Goal: Task Accomplishment & Management: Use online tool/utility

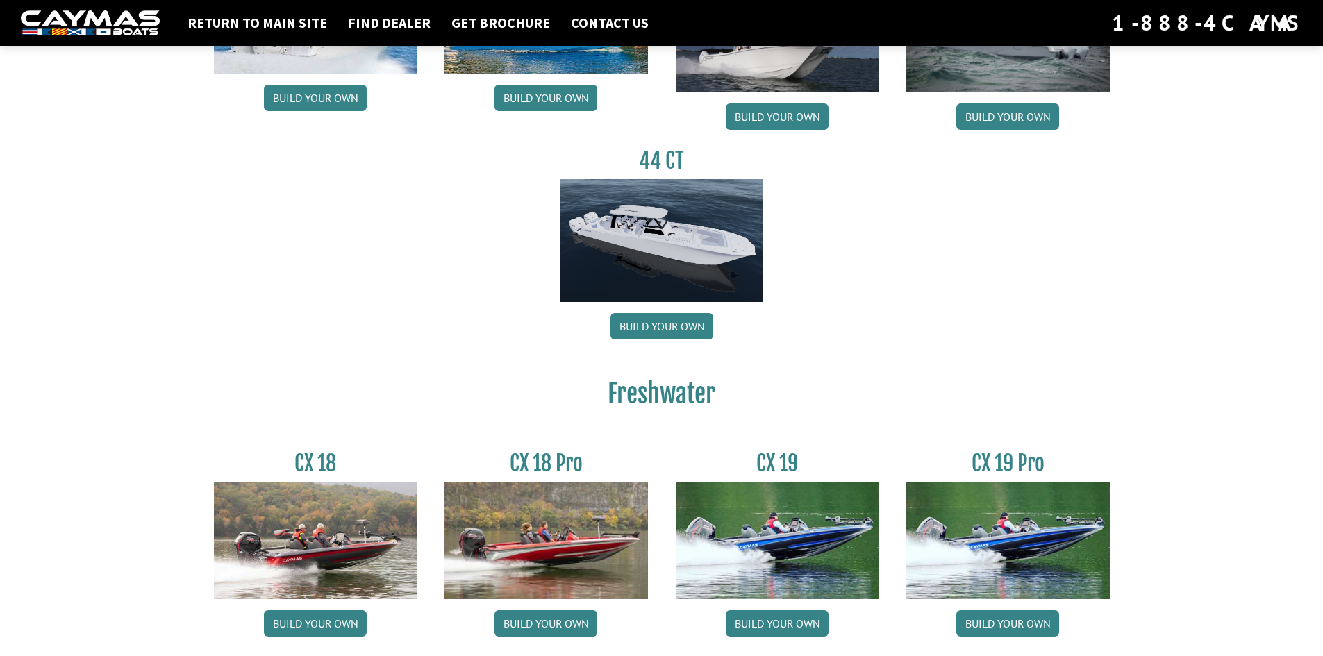
scroll to position [833, 0]
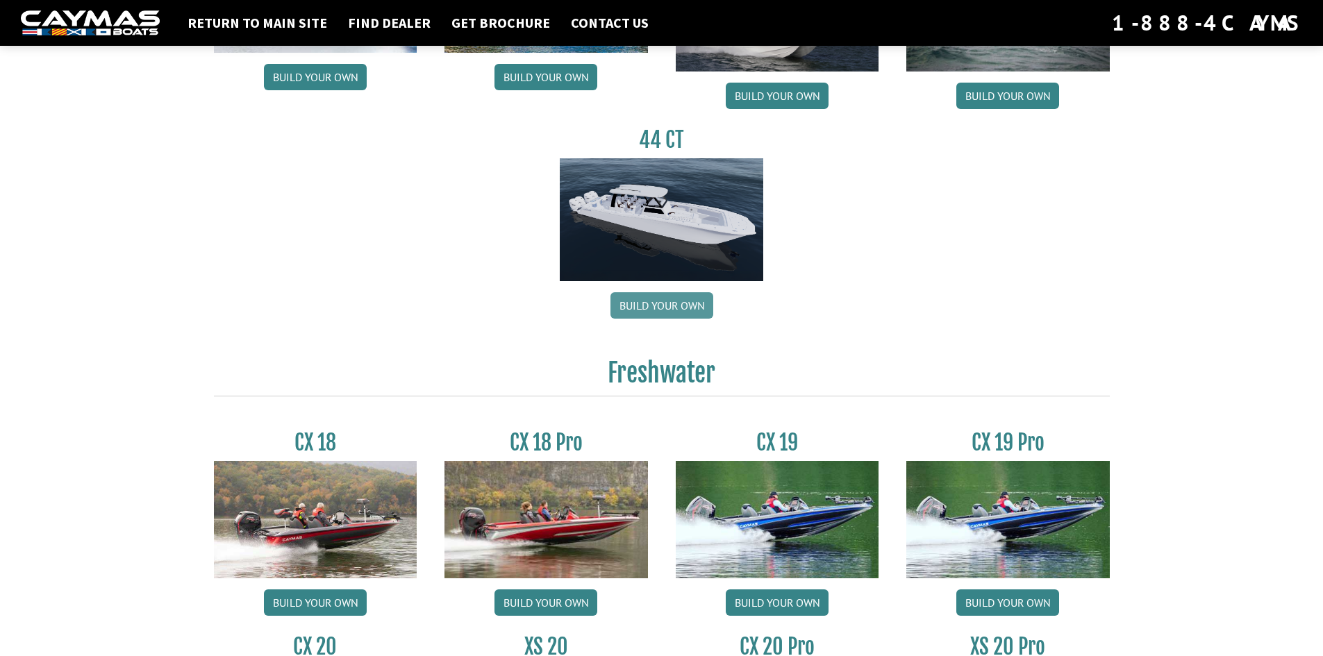
click at [660, 298] on link "Build your own" at bounding box center [661, 305] width 103 height 26
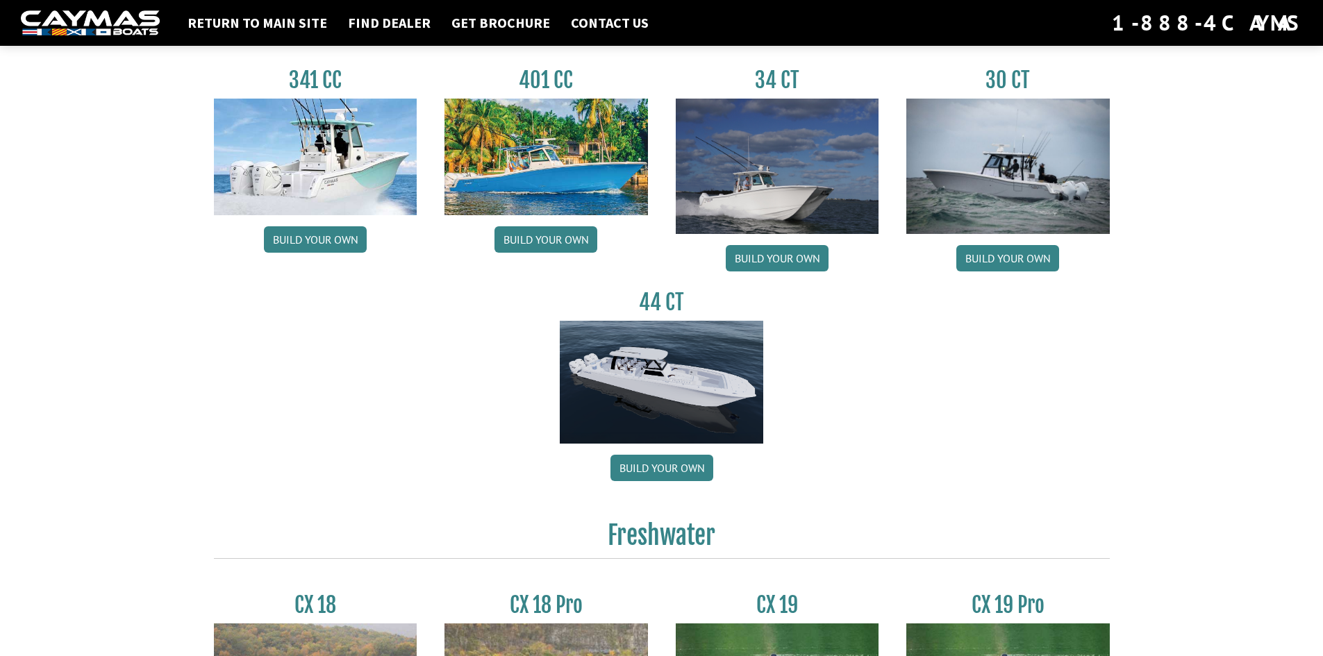
scroll to position [625, 0]
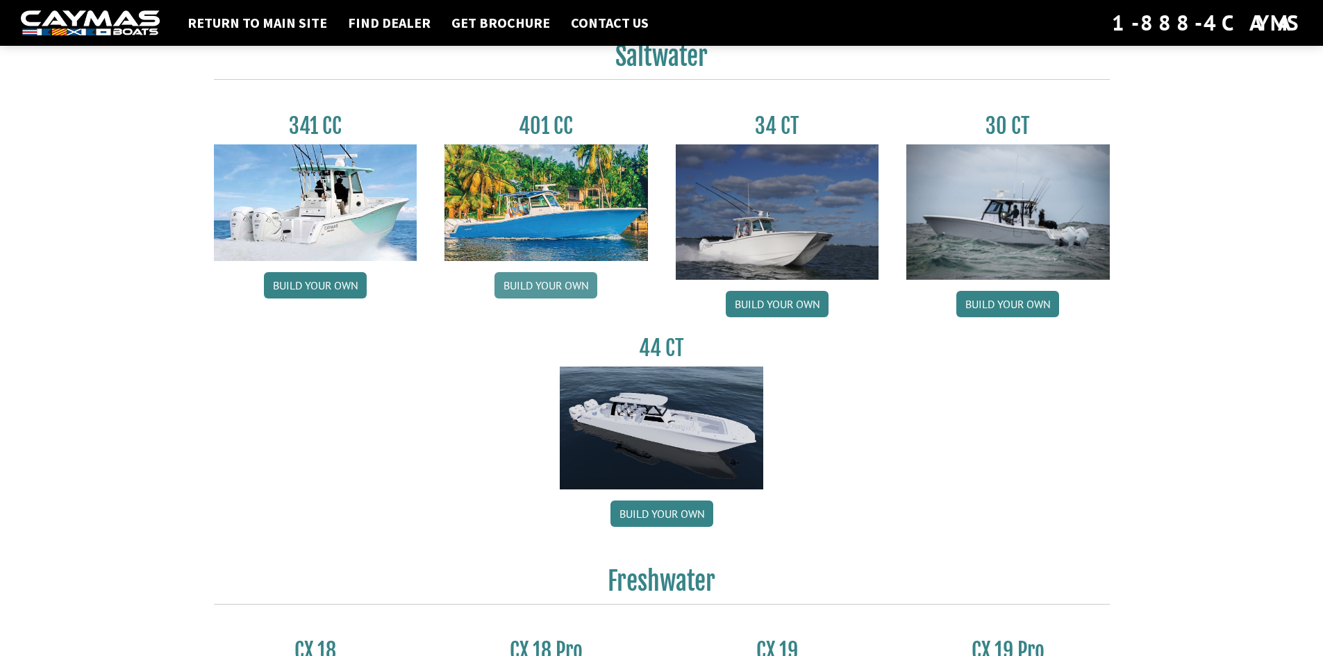
click at [546, 284] on link "Build your own" at bounding box center [545, 285] width 103 height 26
click at [769, 301] on link "Build your own" at bounding box center [777, 304] width 103 height 26
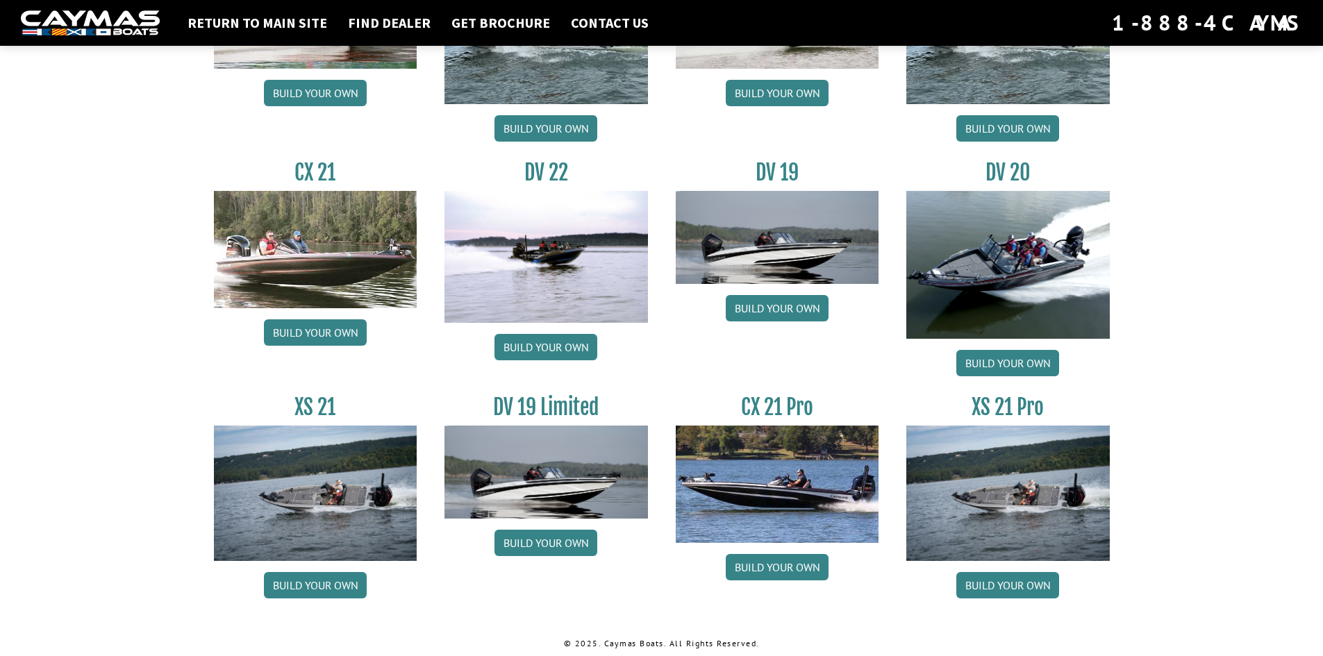
scroll to position [1552, 0]
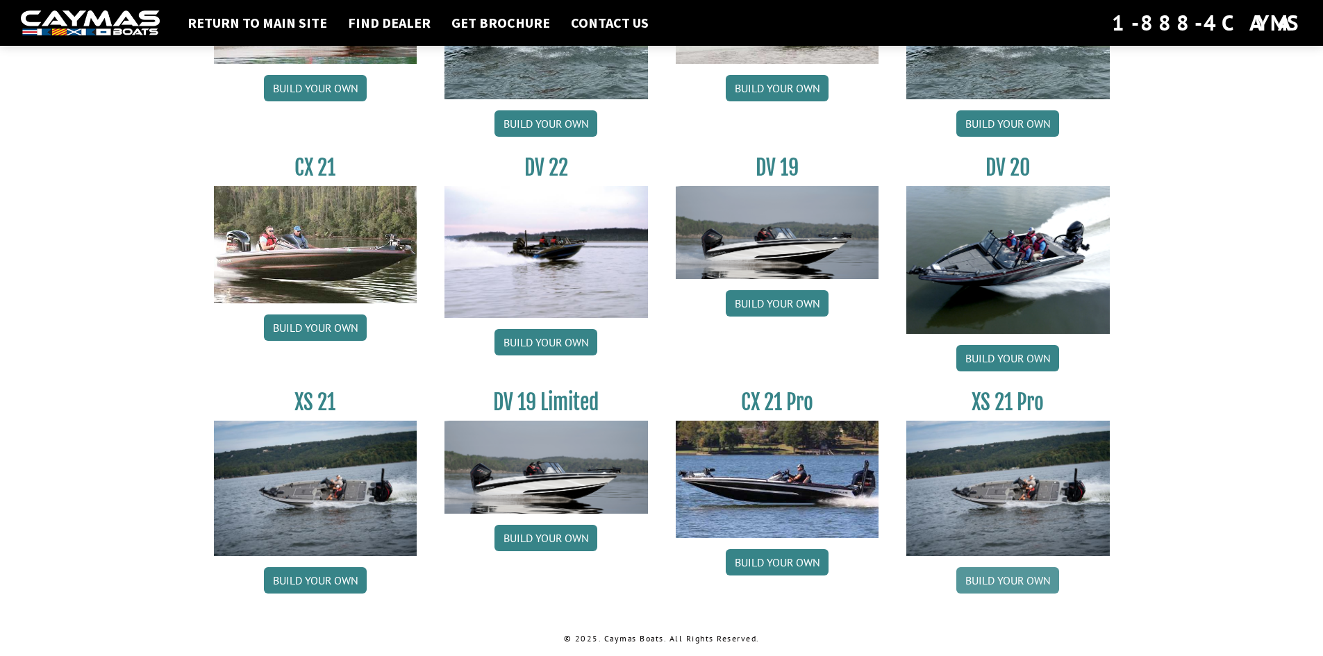
click at [994, 580] on link "Build your own" at bounding box center [1007, 580] width 103 height 26
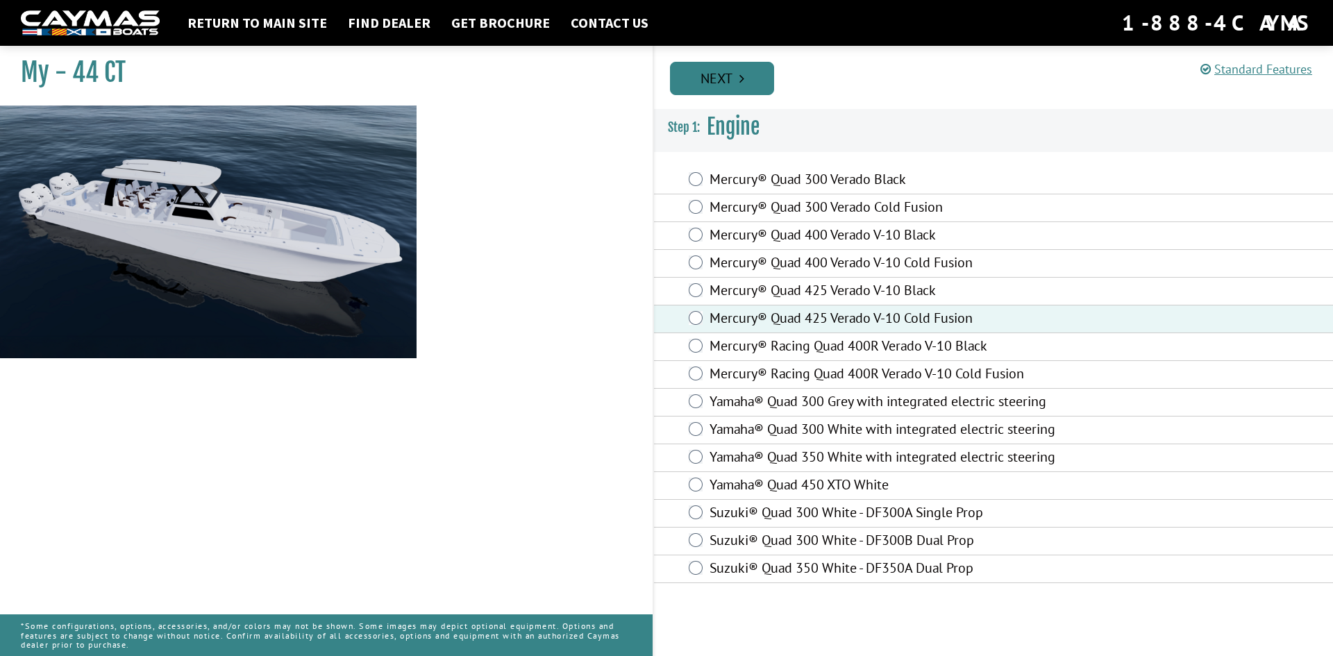
click at [718, 80] on link "Next" at bounding box center [722, 78] width 104 height 33
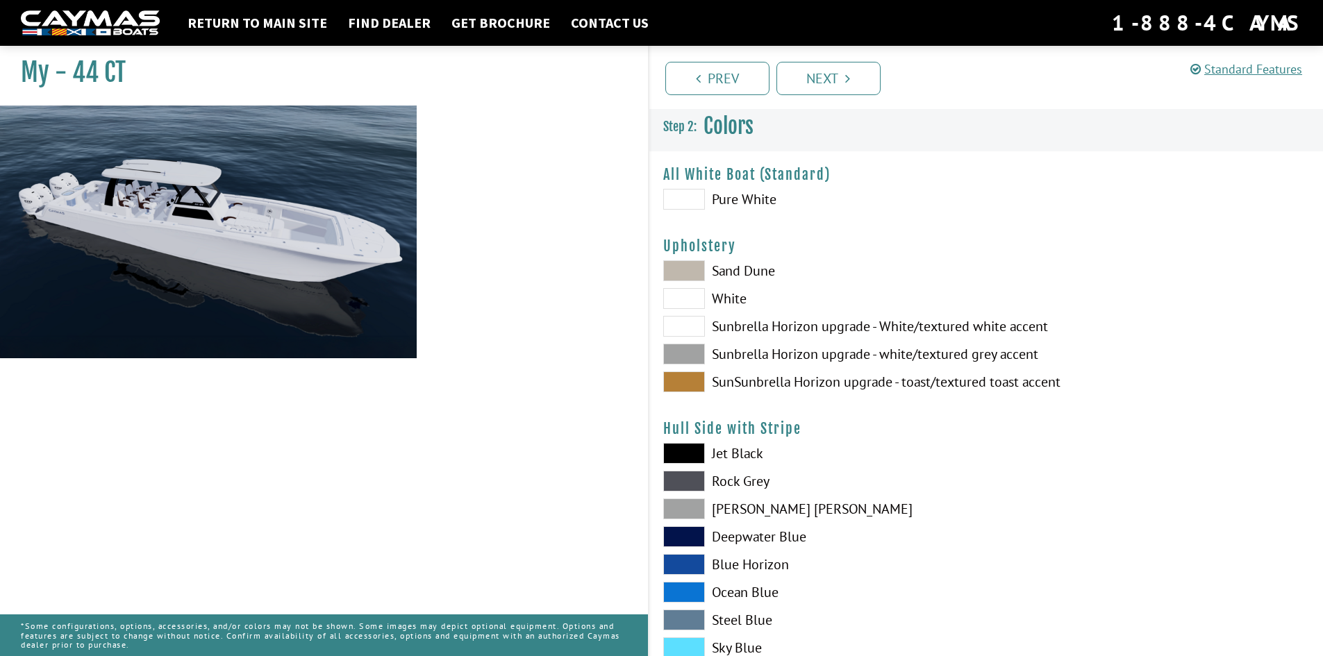
click at [674, 199] on span at bounding box center [684, 199] width 42 height 21
click at [808, 83] on link "Next" at bounding box center [828, 78] width 104 height 33
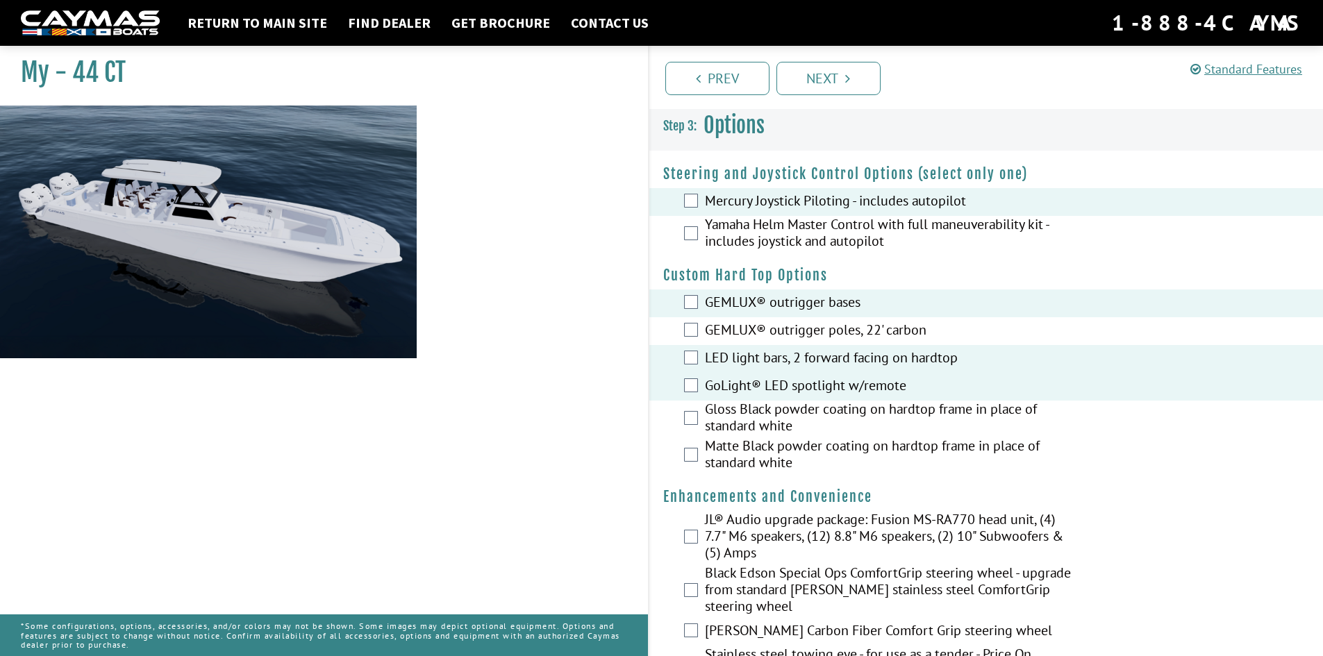
click at [688, 464] on div "Matte Black powder coating on hardtop frame in place of standard white" at bounding box center [986, 456] width 674 height 37
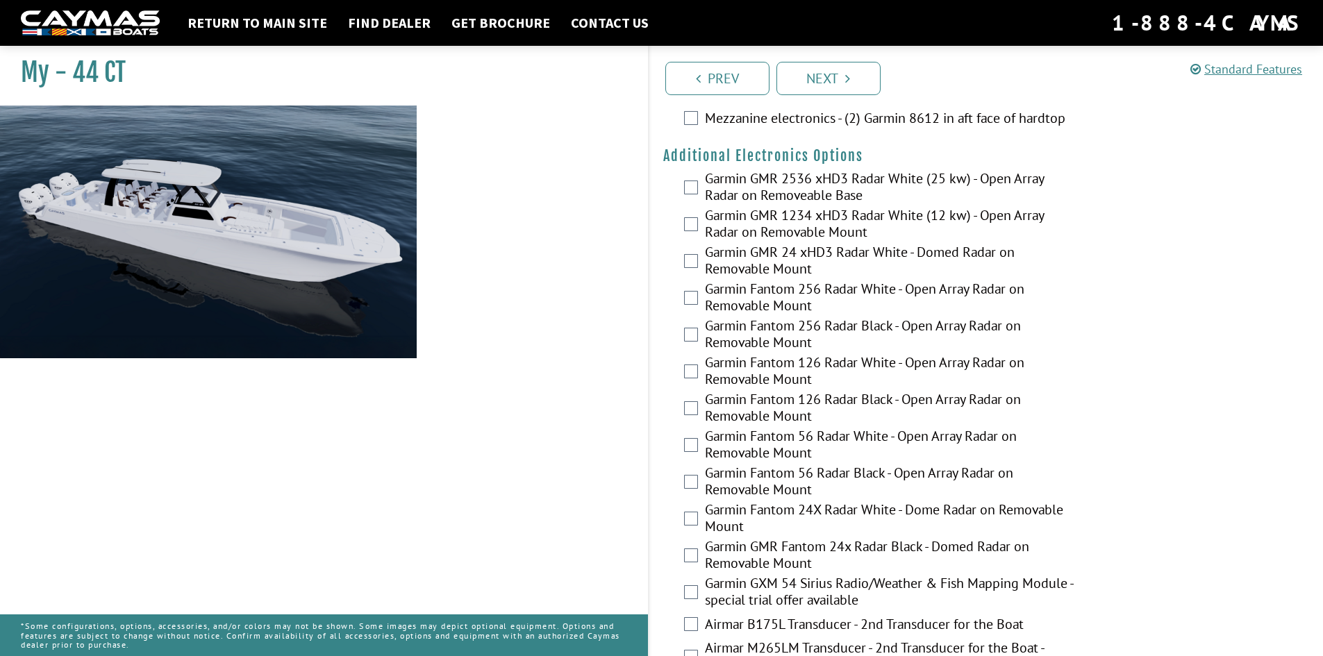
scroll to position [2229, 0]
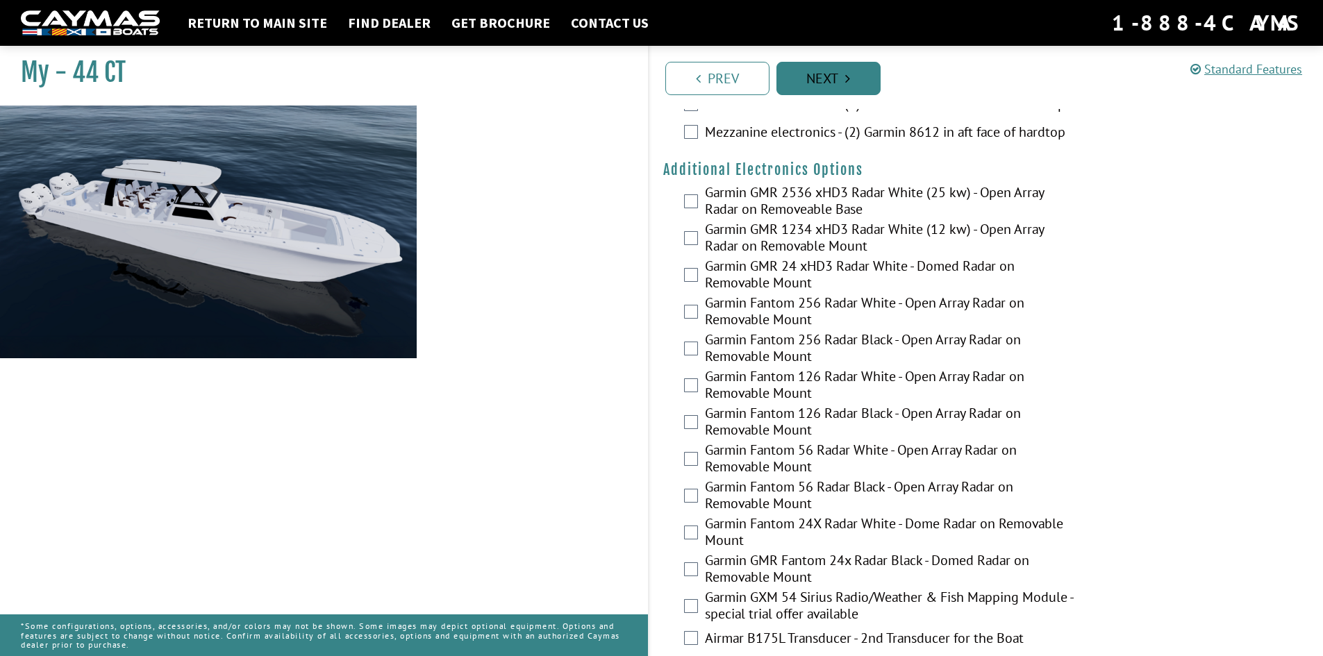
click at [818, 79] on link "Next" at bounding box center [828, 78] width 104 height 33
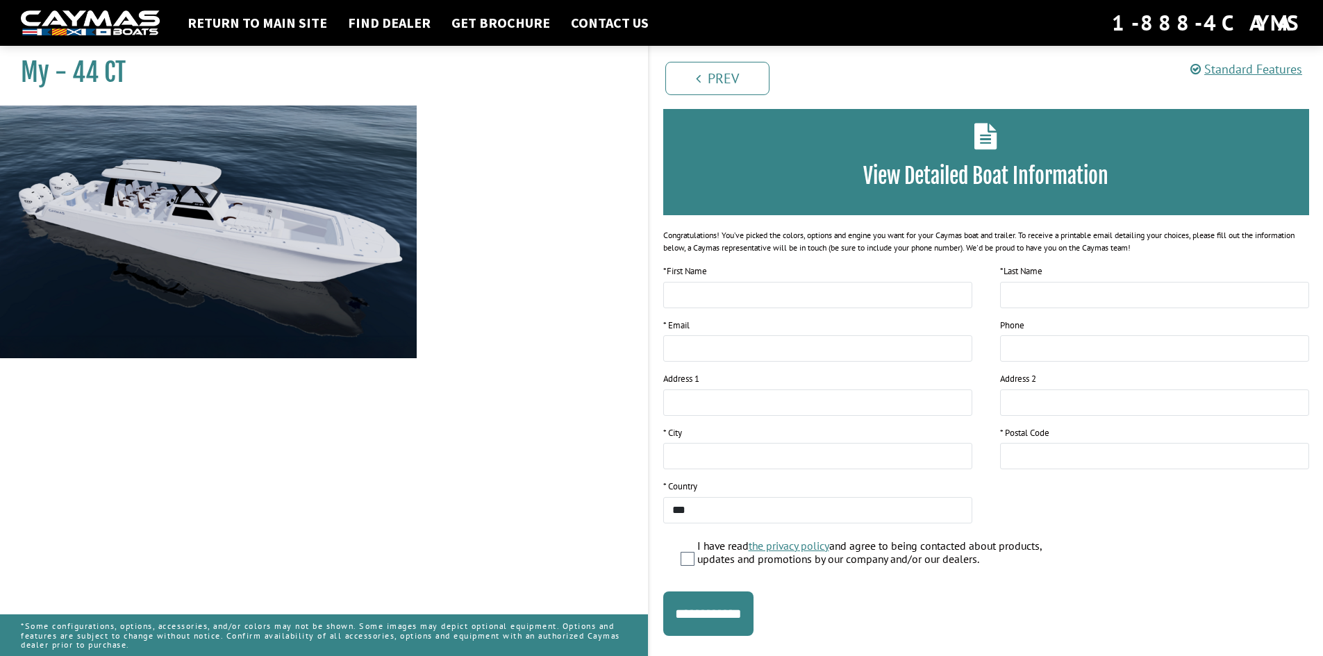
scroll to position [0, 0]
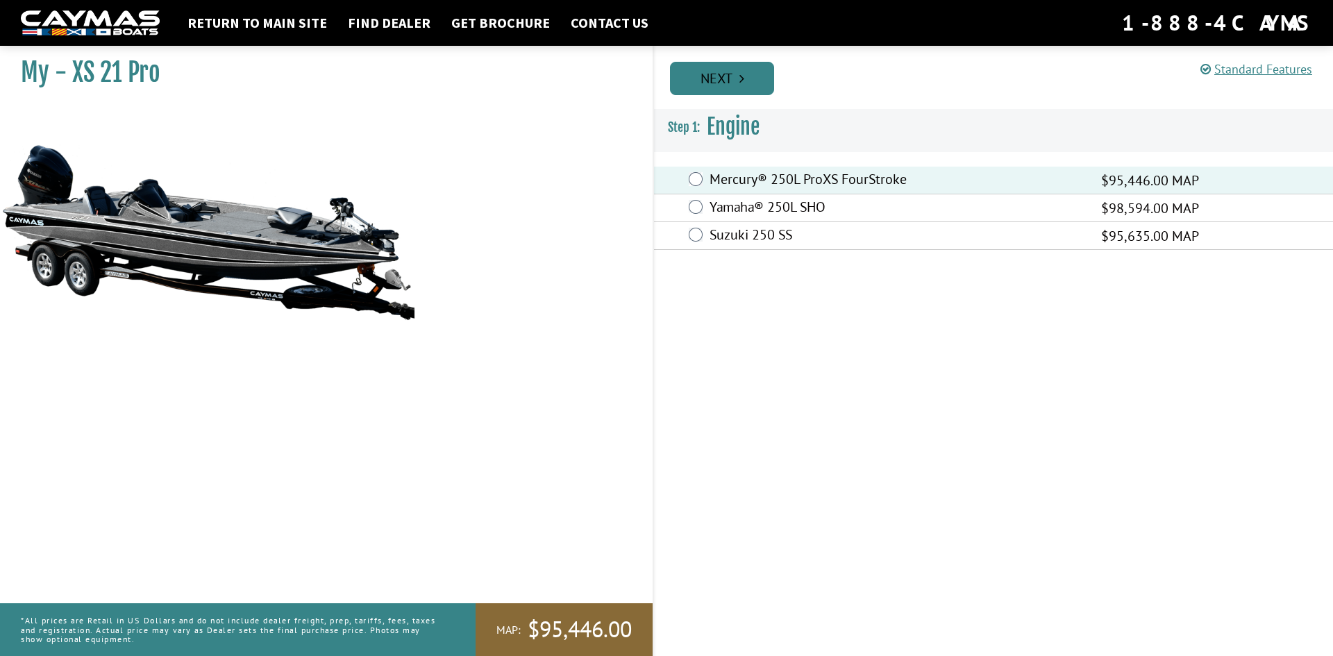
click at [713, 80] on link "Next" at bounding box center [722, 78] width 104 height 33
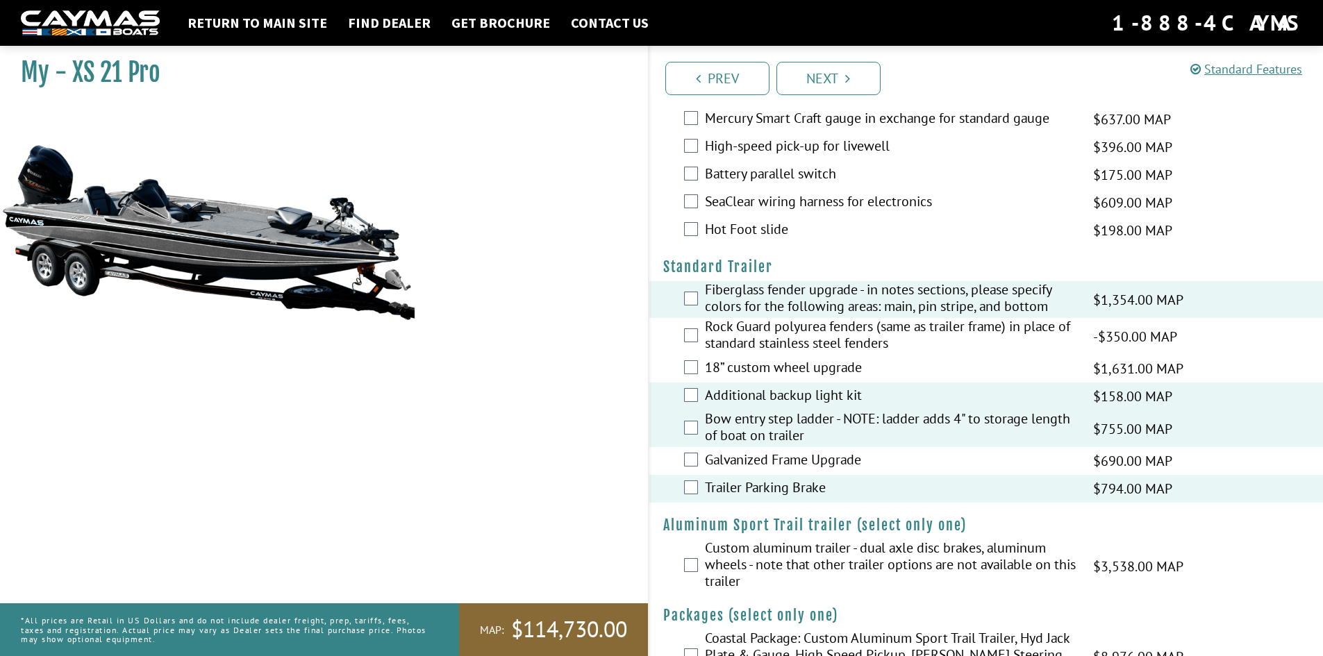
scroll to position [1790, 0]
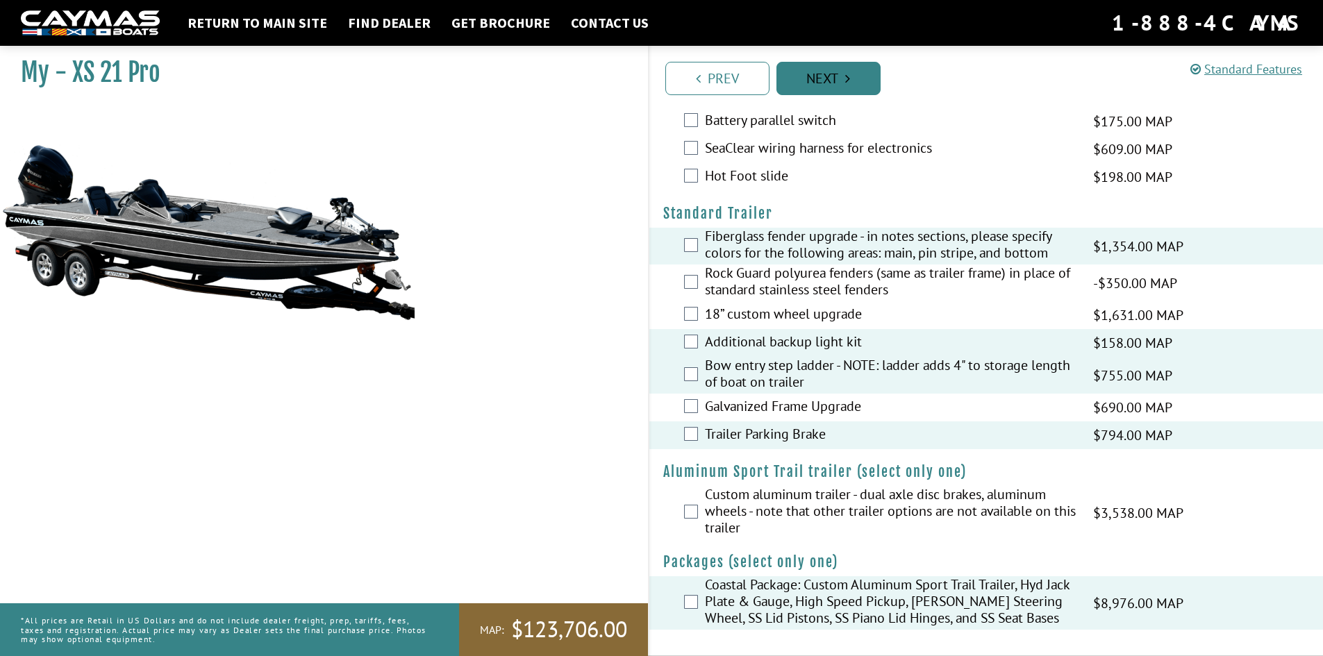
click at [820, 80] on link "Next" at bounding box center [828, 78] width 104 height 33
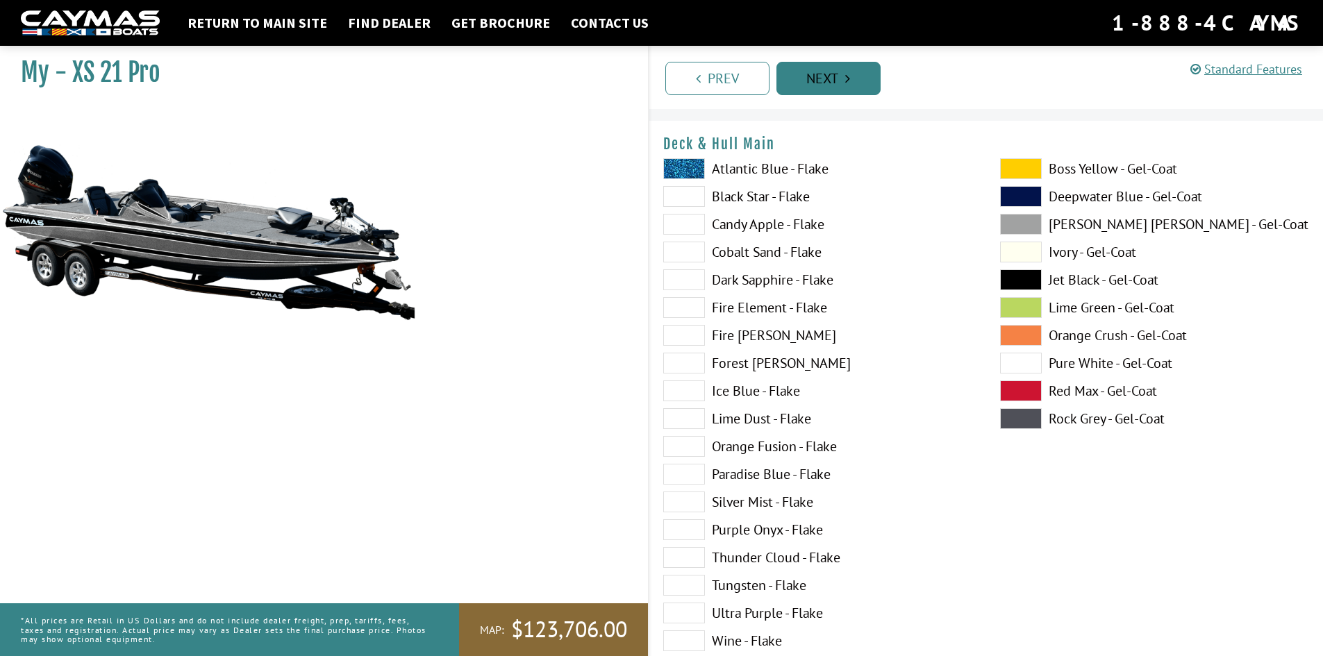
scroll to position [0, 0]
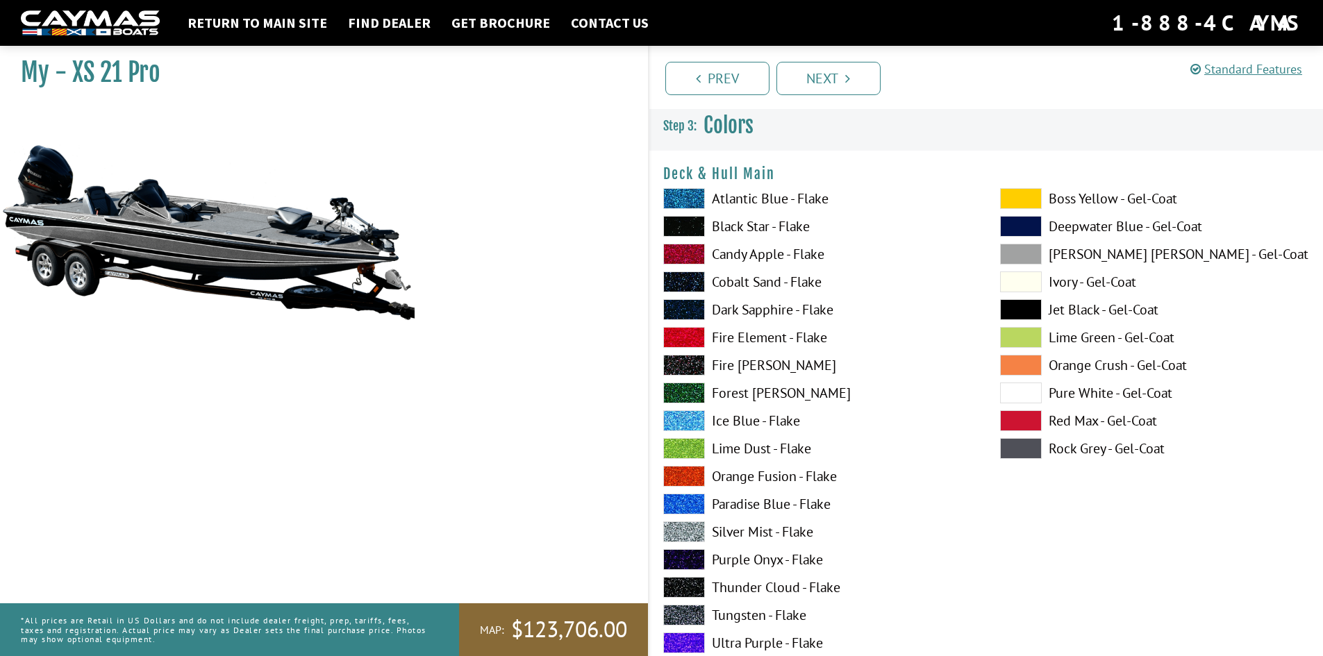
click at [1012, 394] on span at bounding box center [1021, 393] width 42 height 21
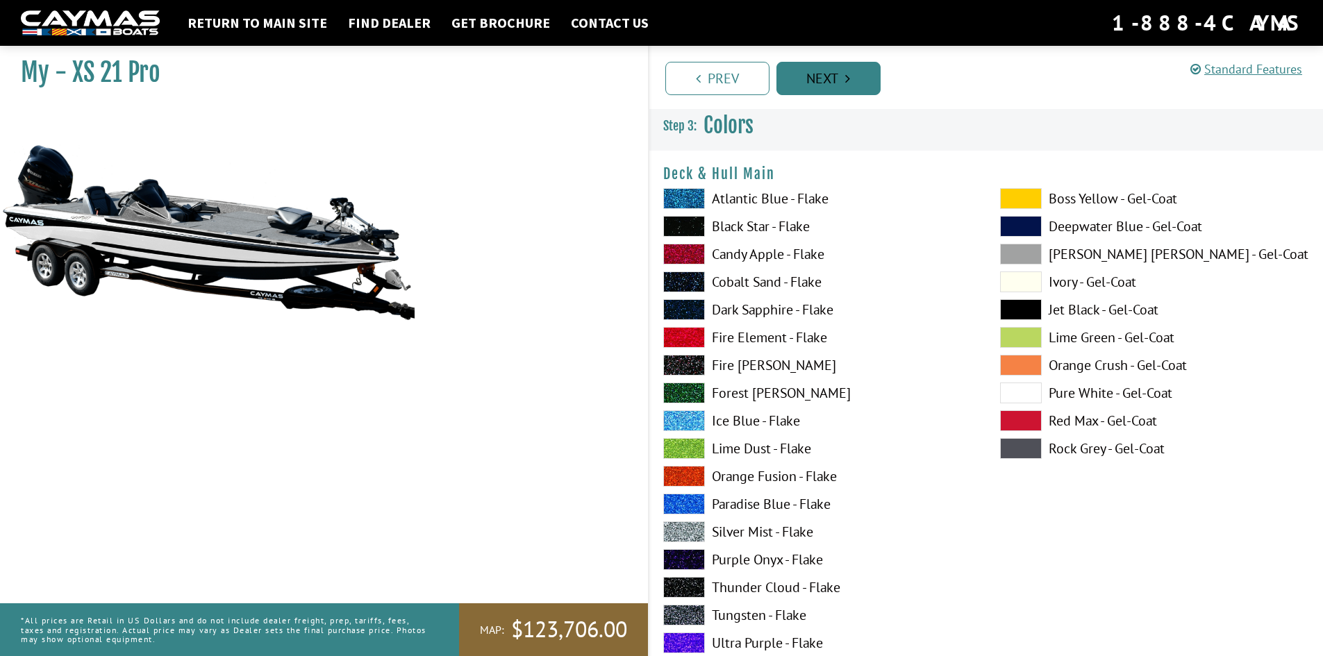
click at [826, 82] on link "Next" at bounding box center [828, 78] width 104 height 33
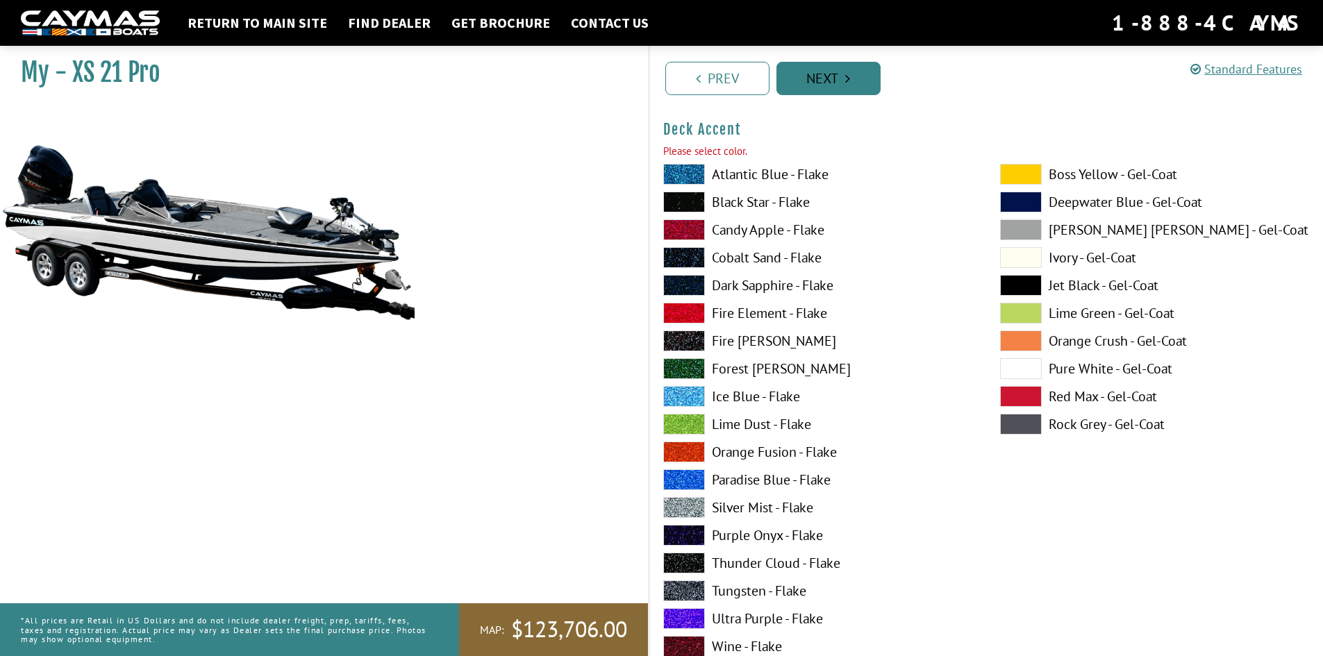
scroll to position [621, 0]
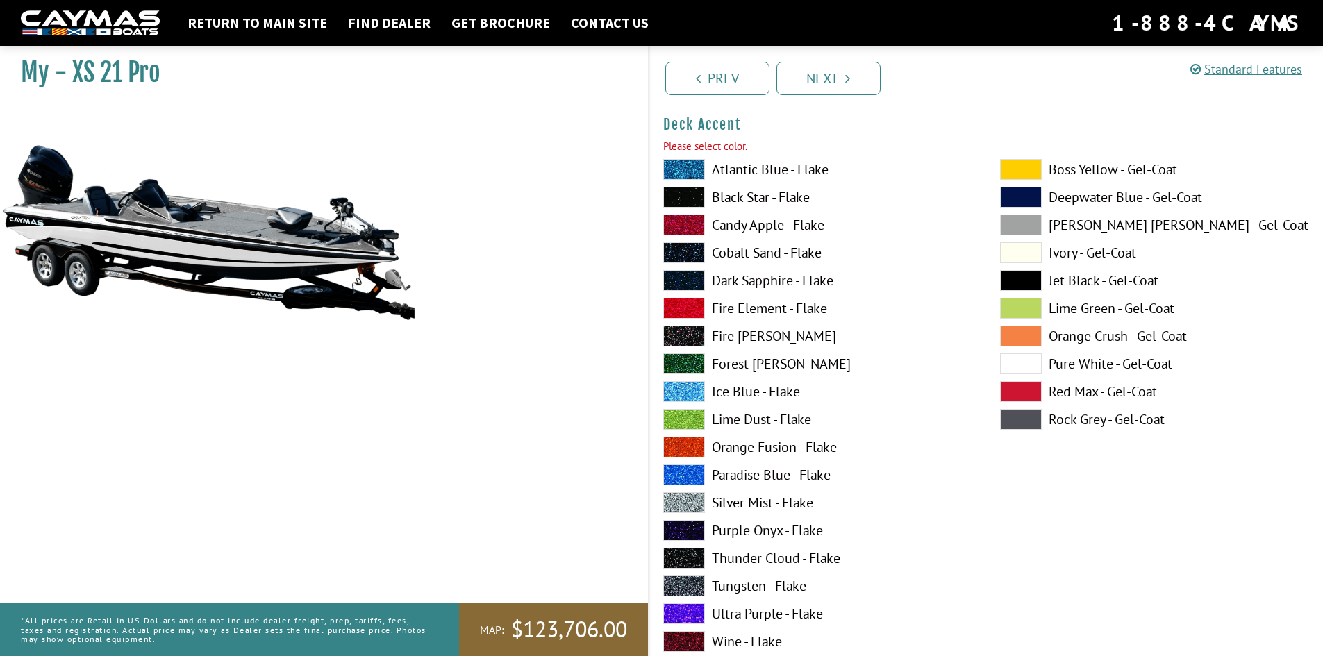
click at [1021, 368] on span at bounding box center [1021, 364] width 42 height 21
click at [829, 76] on link "Next" at bounding box center [828, 78] width 104 height 33
click at [1022, 366] on span at bounding box center [1021, 364] width 42 height 21
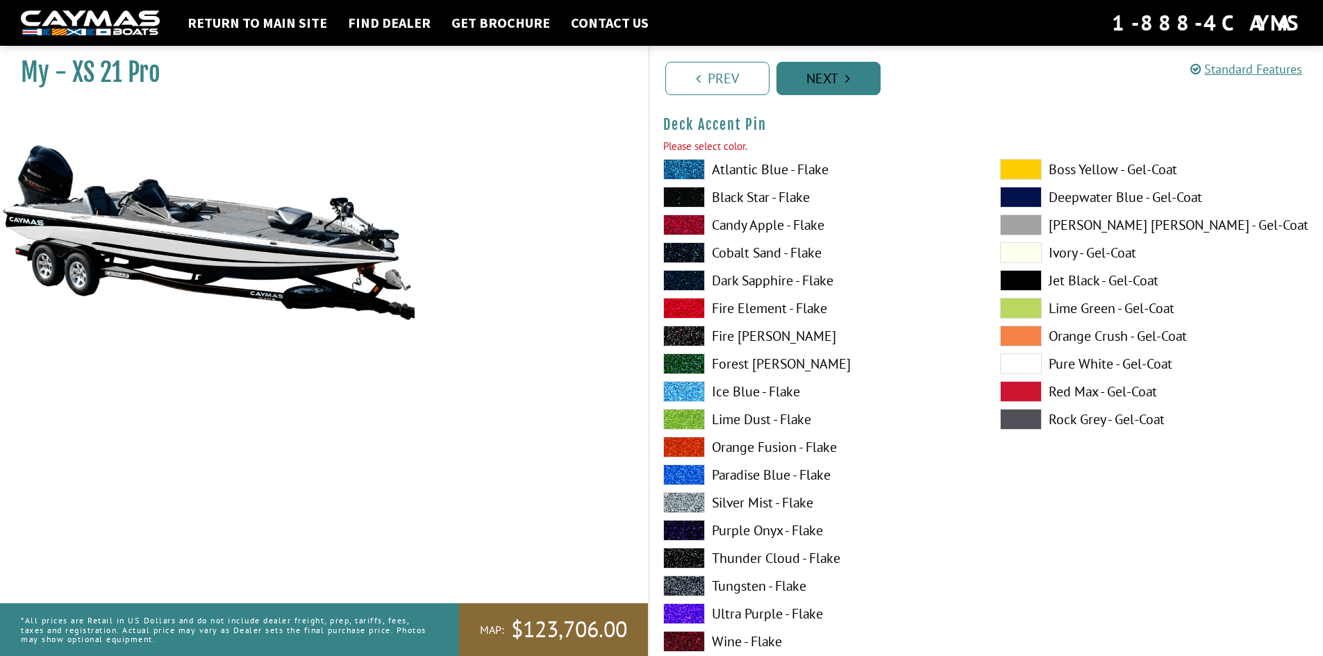
click at [824, 81] on link "Next" at bounding box center [828, 78] width 104 height 33
click at [1027, 362] on span at bounding box center [1021, 364] width 42 height 21
click at [824, 76] on link "Next" at bounding box center [828, 78] width 104 height 33
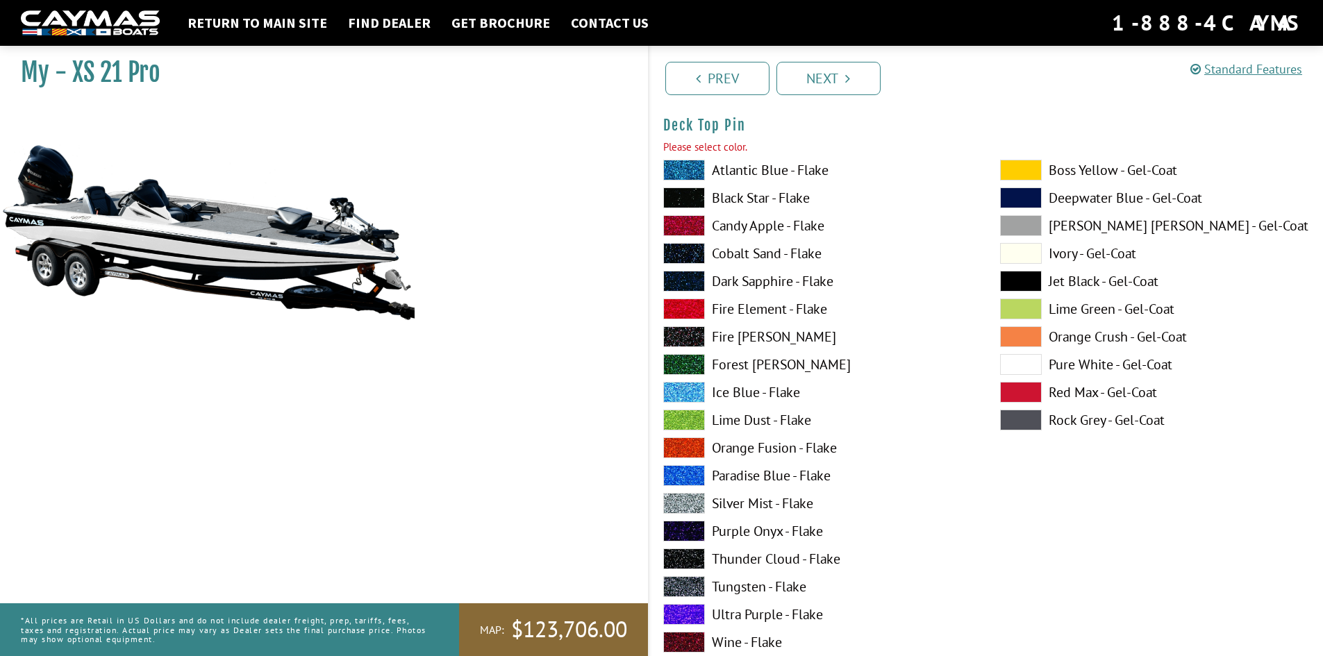
scroll to position [2336, 0]
click at [1017, 366] on span at bounding box center [1021, 364] width 42 height 21
click at [833, 74] on link "Next" at bounding box center [828, 78] width 104 height 33
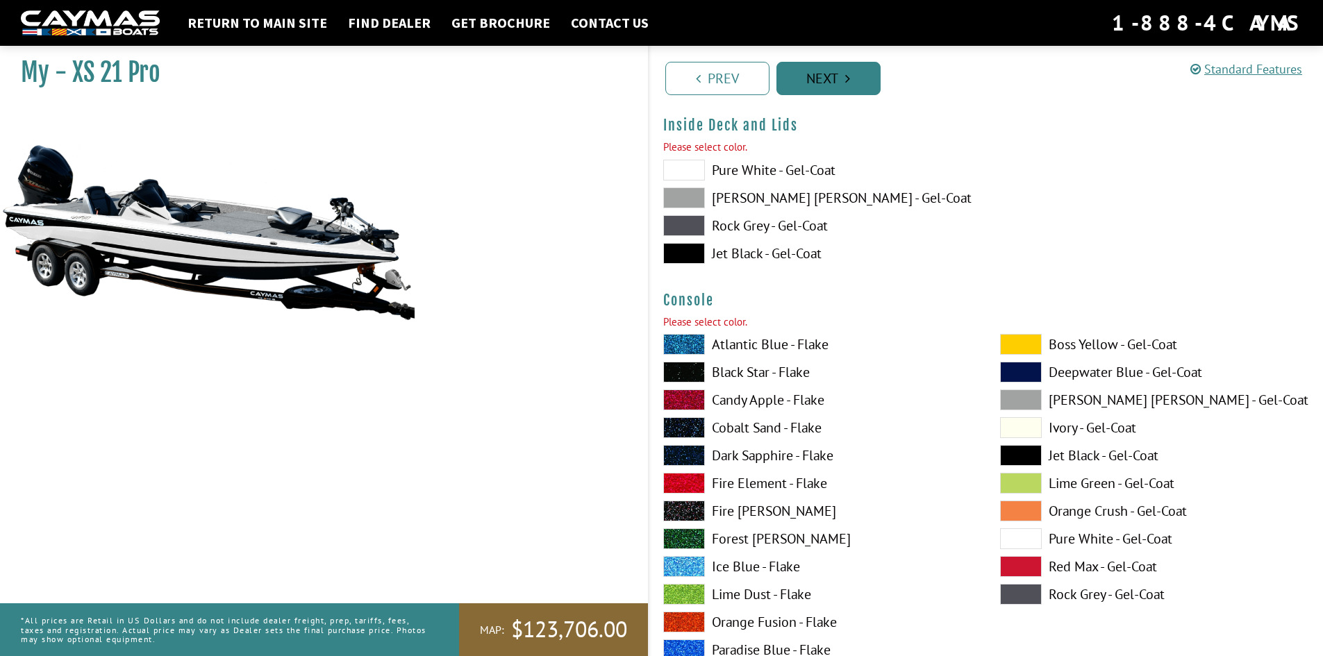
scroll to position [2907, 0]
click at [676, 169] on span at bounding box center [684, 169] width 42 height 21
click at [824, 85] on link "Next" at bounding box center [828, 78] width 104 height 33
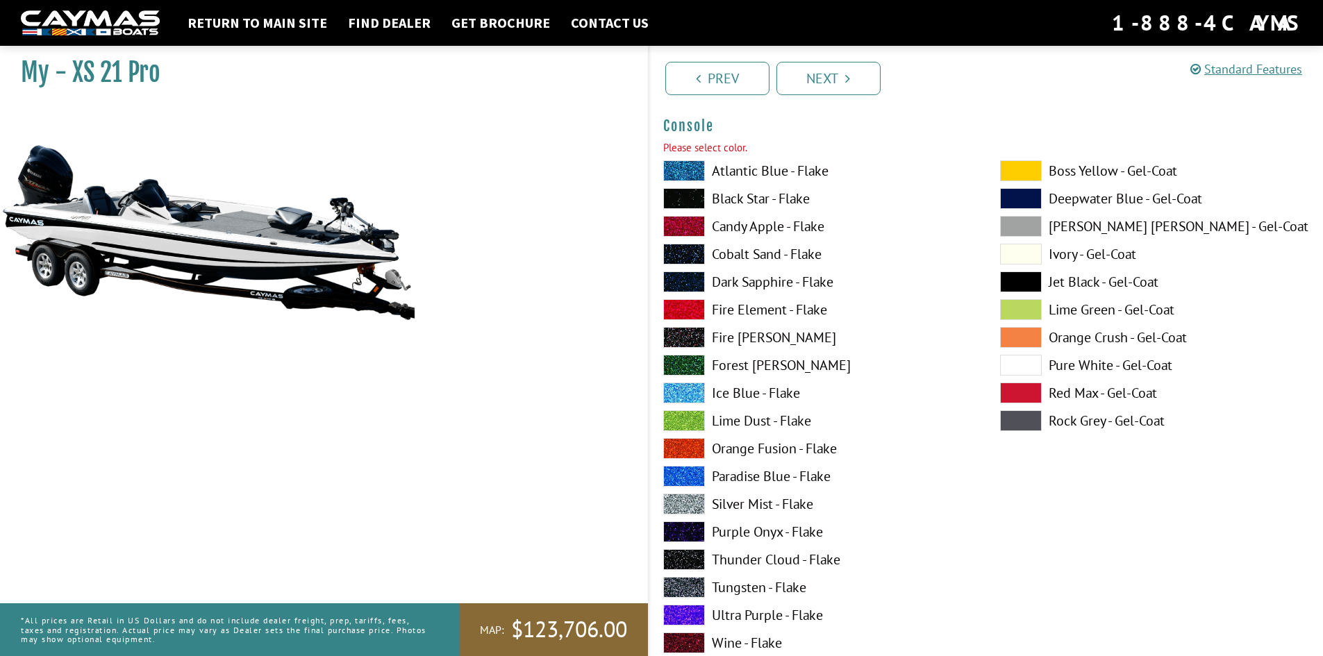
scroll to position [3062, 0]
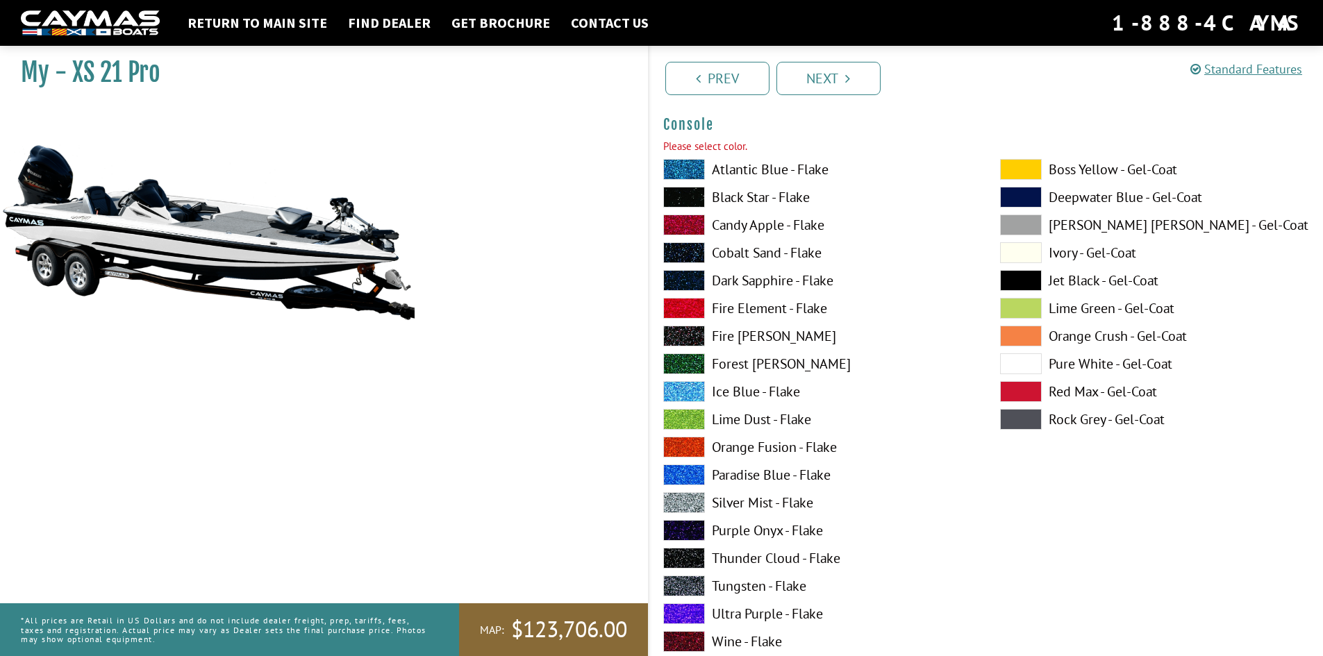
click at [1030, 365] on span at bounding box center [1021, 364] width 42 height 21
click at [822, 78] on link "Next" at bounding box center [828, 78] width 104 height 33
drag, startPoint x: 1029, startPoint y: 366, endPoint x: 1013, endPoint y: 354, distance: 19.9
click at [1028, 366] on span at bounding box center [1021, 364] width 42 height 21
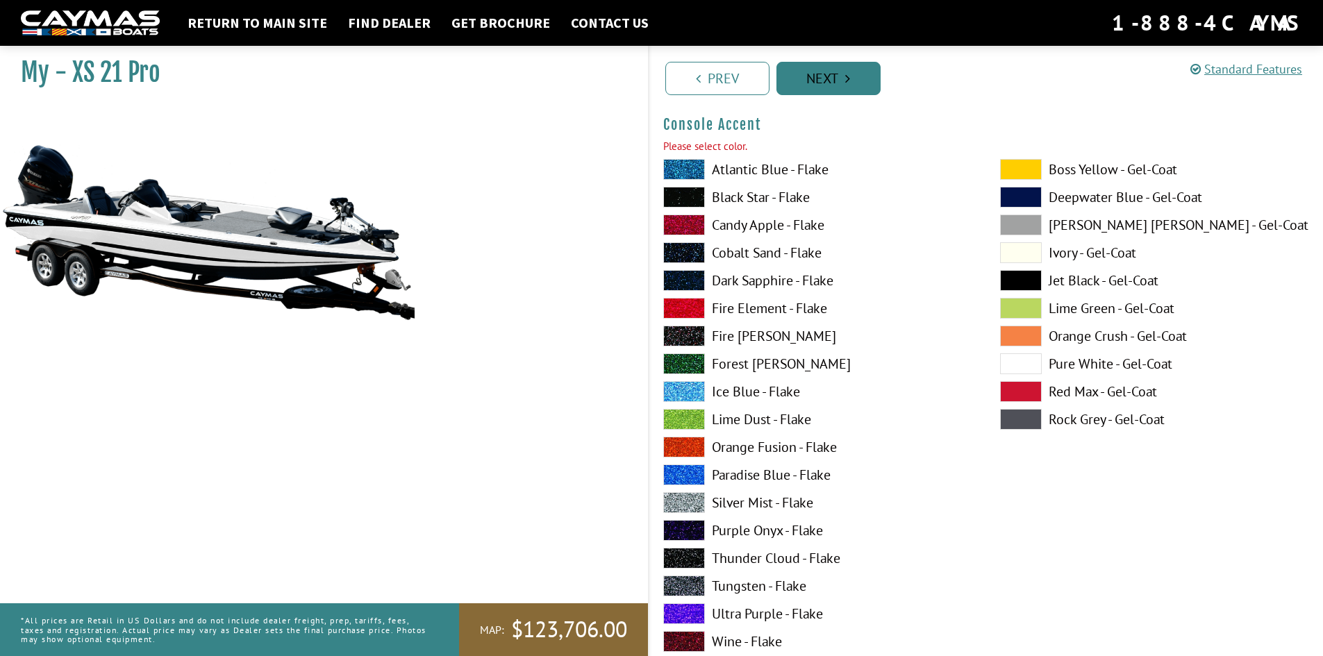
click at [850, 73] on link "Next" at bounding box center [828, 78] width 104 height 33
drag, startPoint x: 1020, startPoint y: 365, endPoint x: 993, endPoint y: 331, distance: 42.5
click at [1020, 363] on span at bounding box center [1021, 364] width 42 height 21
click at [833, 76] on link "Next" at bounding box center [828, 78] width 104 height 33
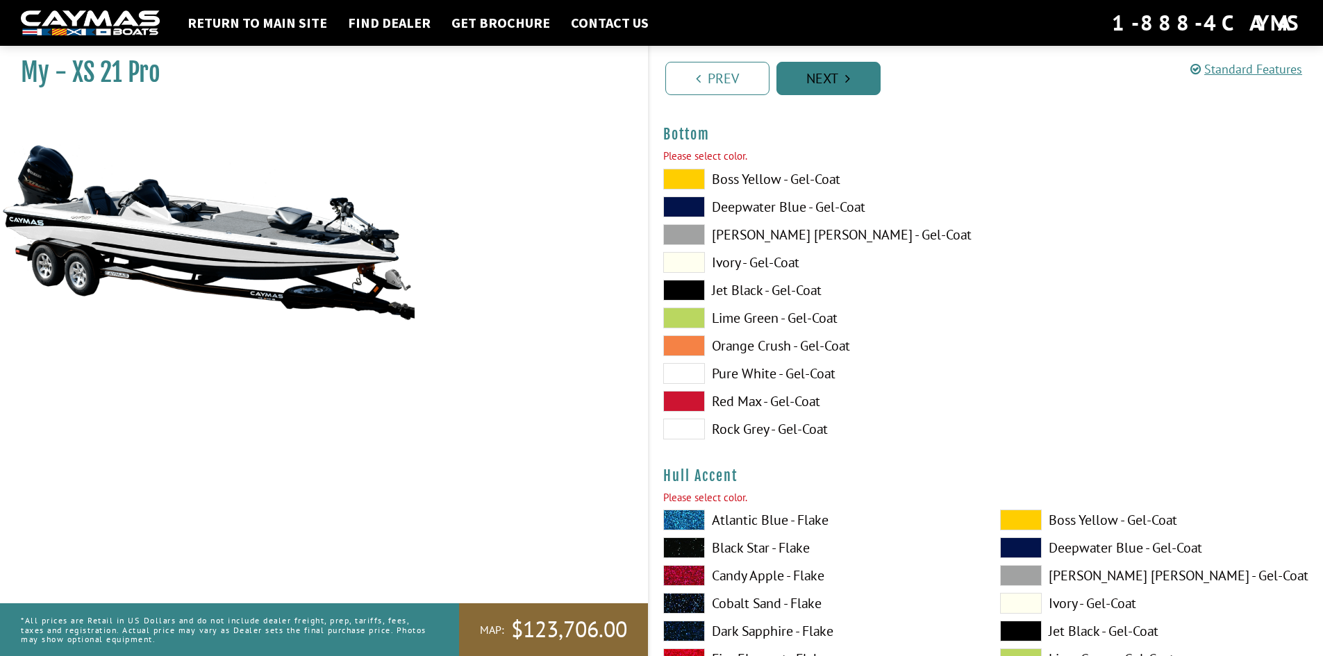
scroll to position [4777, 0]
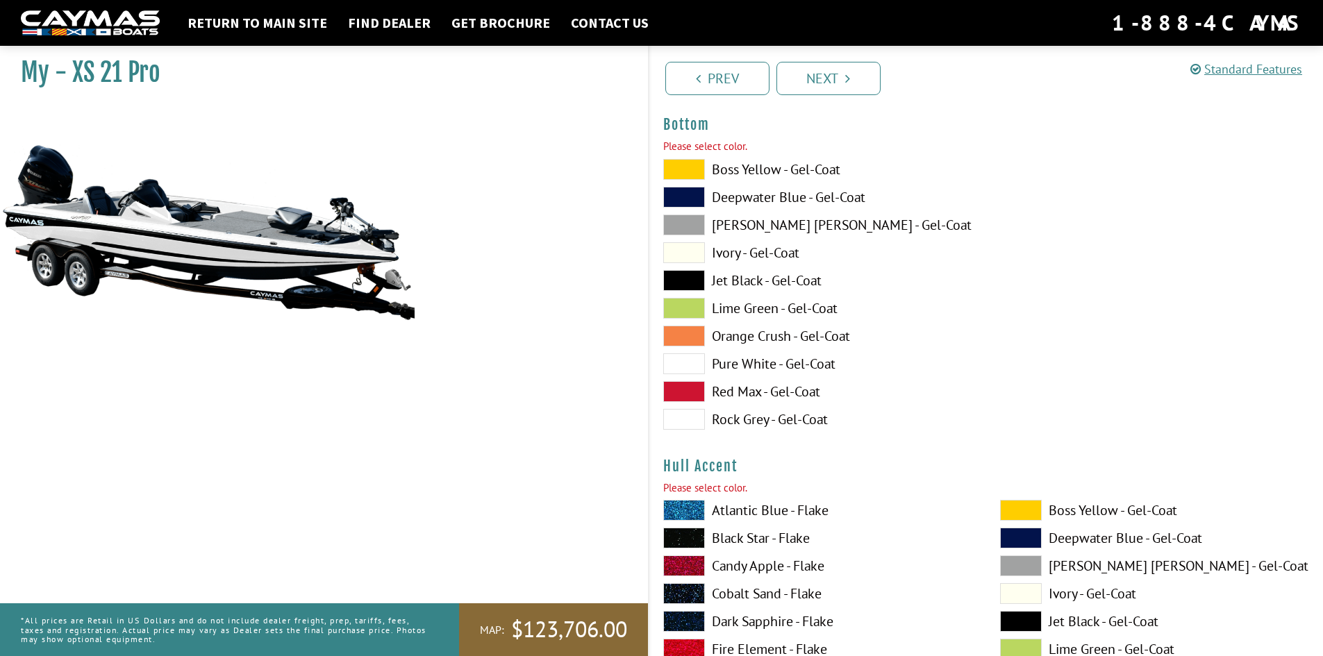
click at [679, 358] on span at bounding box center [684, 364] width 42 height 21
click at [827, 76] on link "Next" at bounding box center [828, 78] width 104 height 33
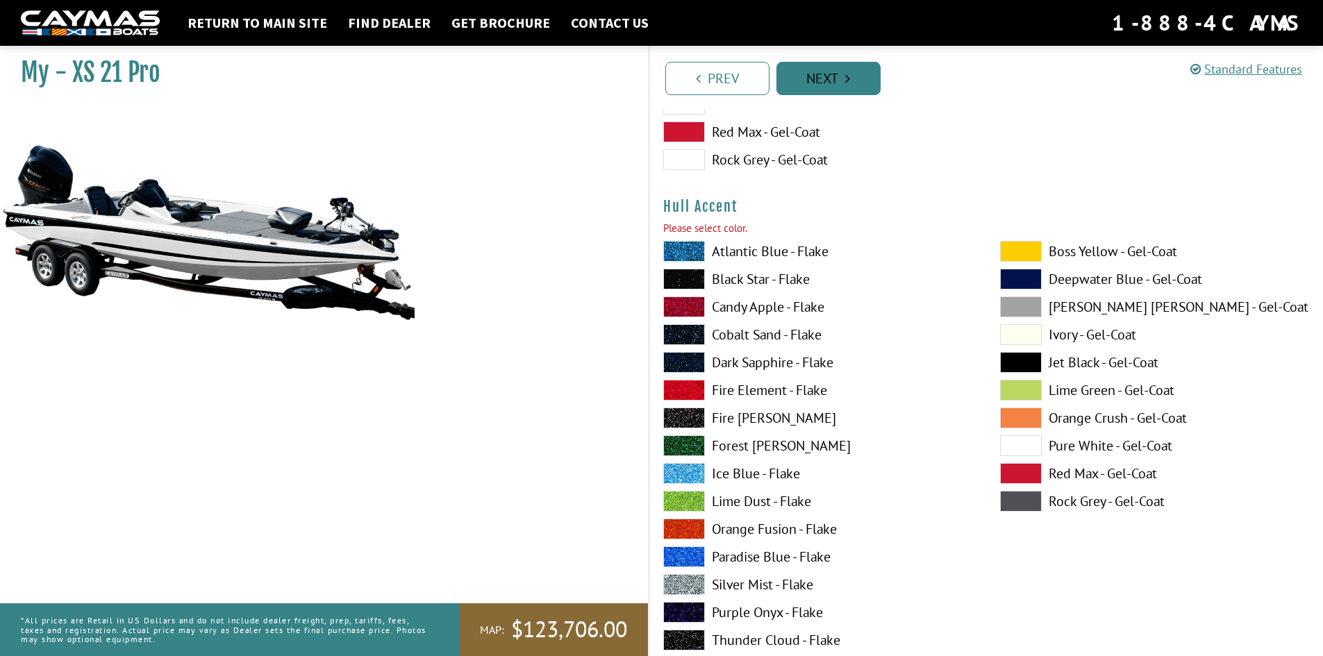
scroll to position [5098, 0]
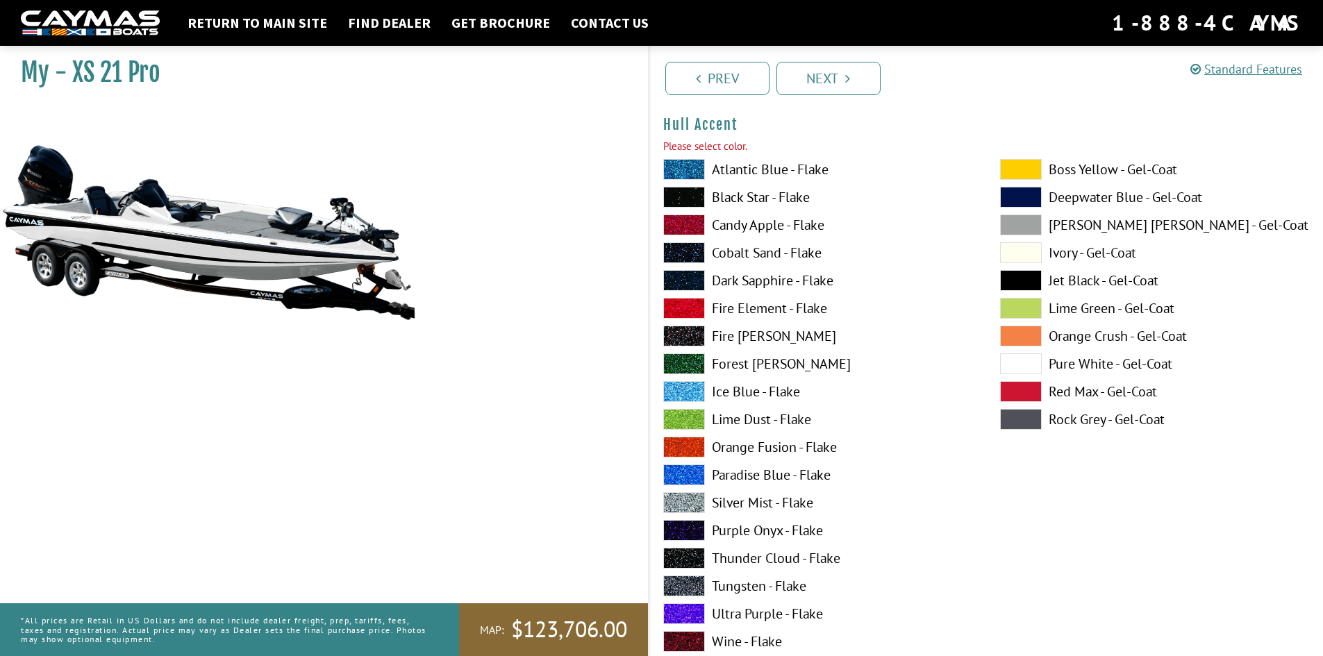
click at [1018, 362] on span at bounding box center [1021, 364] width 42 height 21
click at [829, 82] on link "Next" at bounding box center [828, 78] width 104 height 33
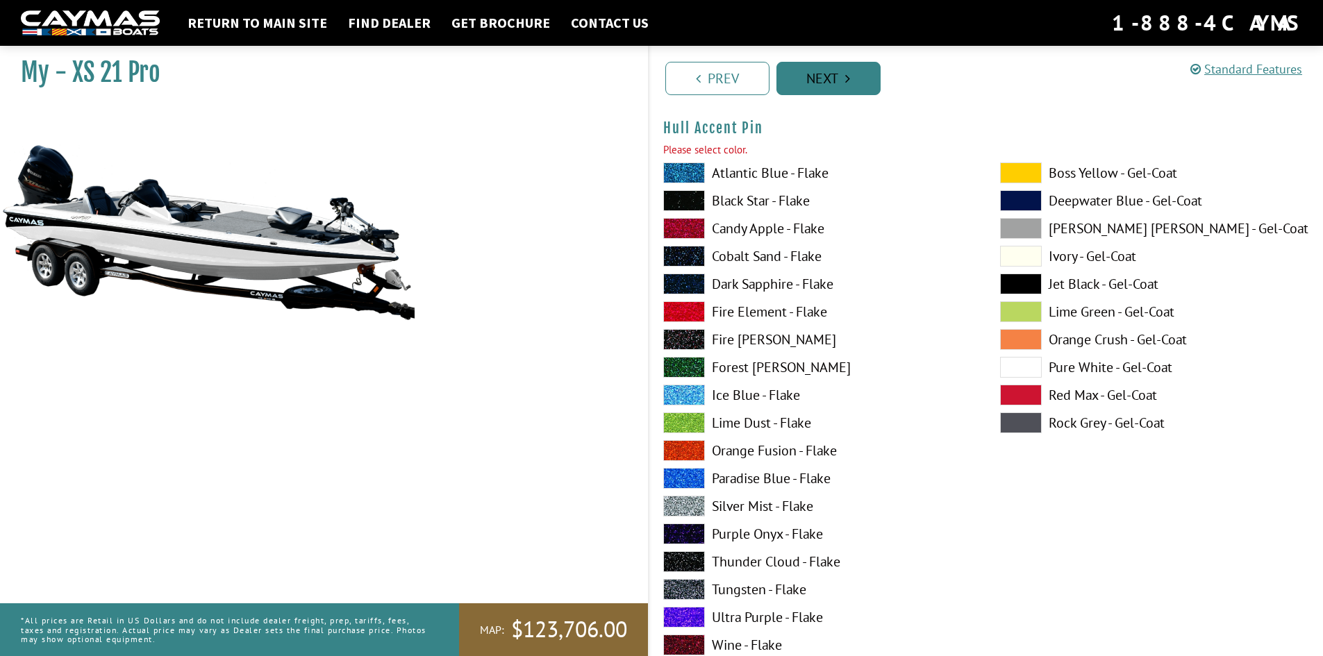
scroll to position [5670, 0]
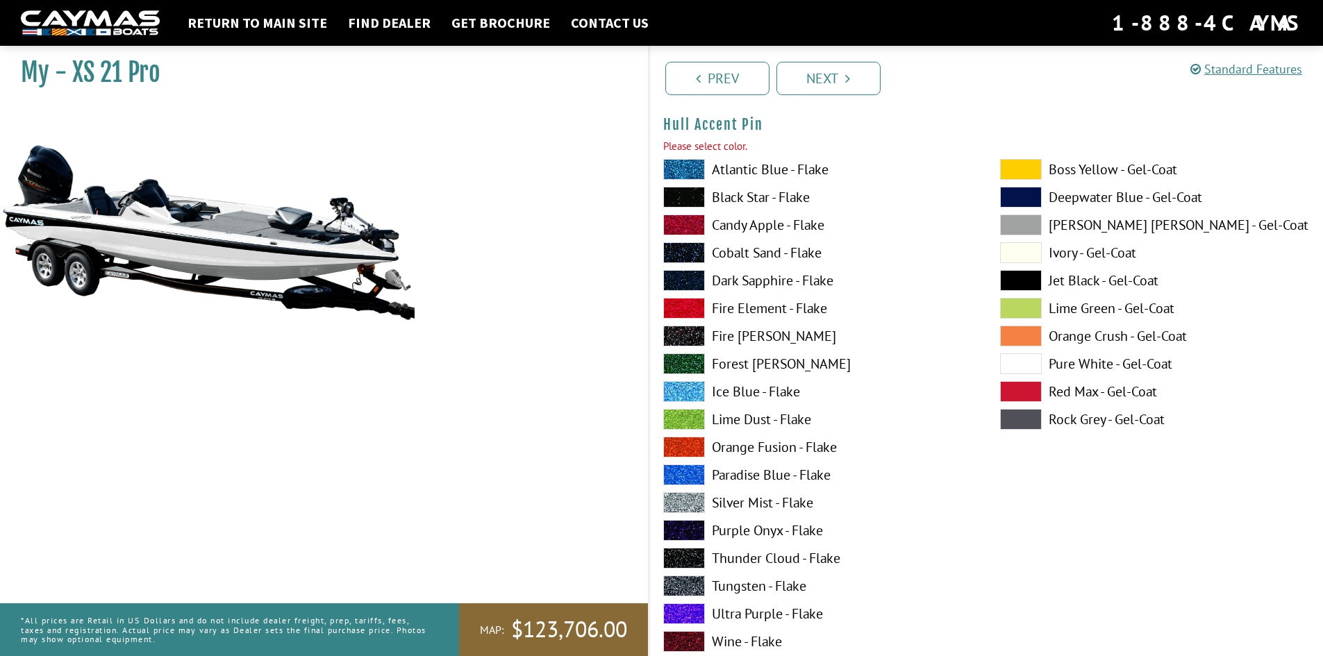
click at [1013, 366] on span at bounding box center [1021, 364] width 42 height 21
click at [830, 84] on link "Next" at bounding box center [828, 78] width 104 height 33
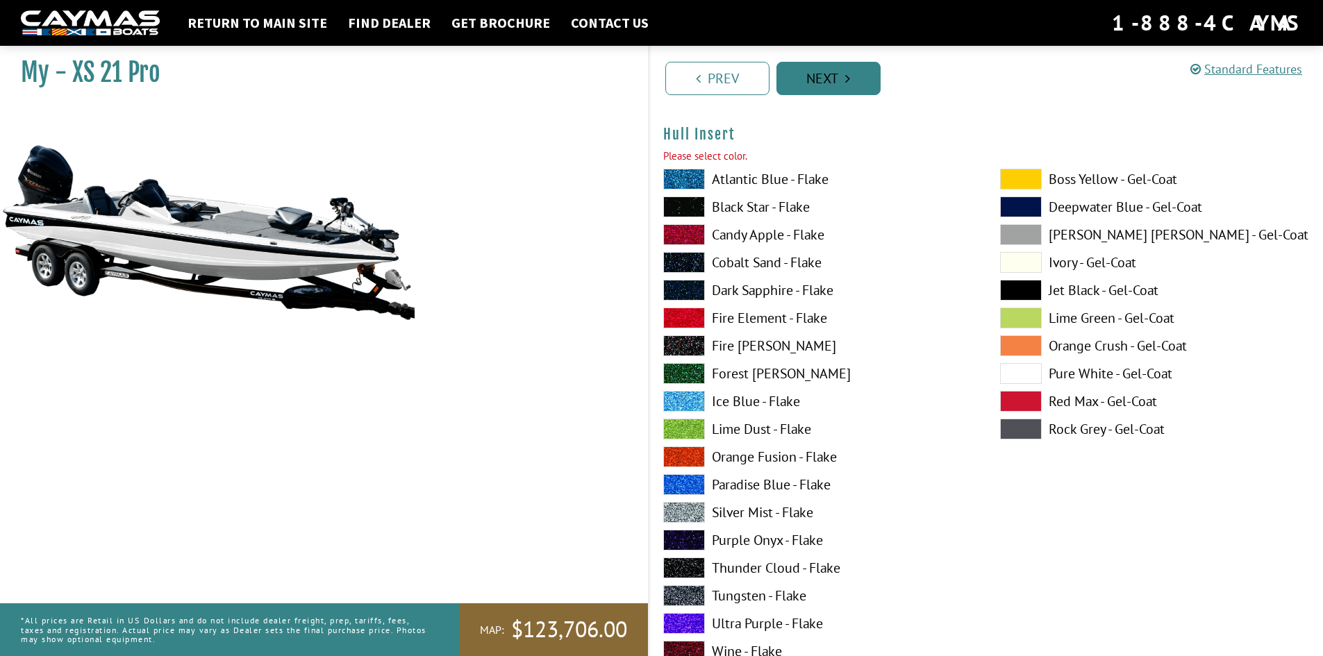
scroll to position [6242, 0]
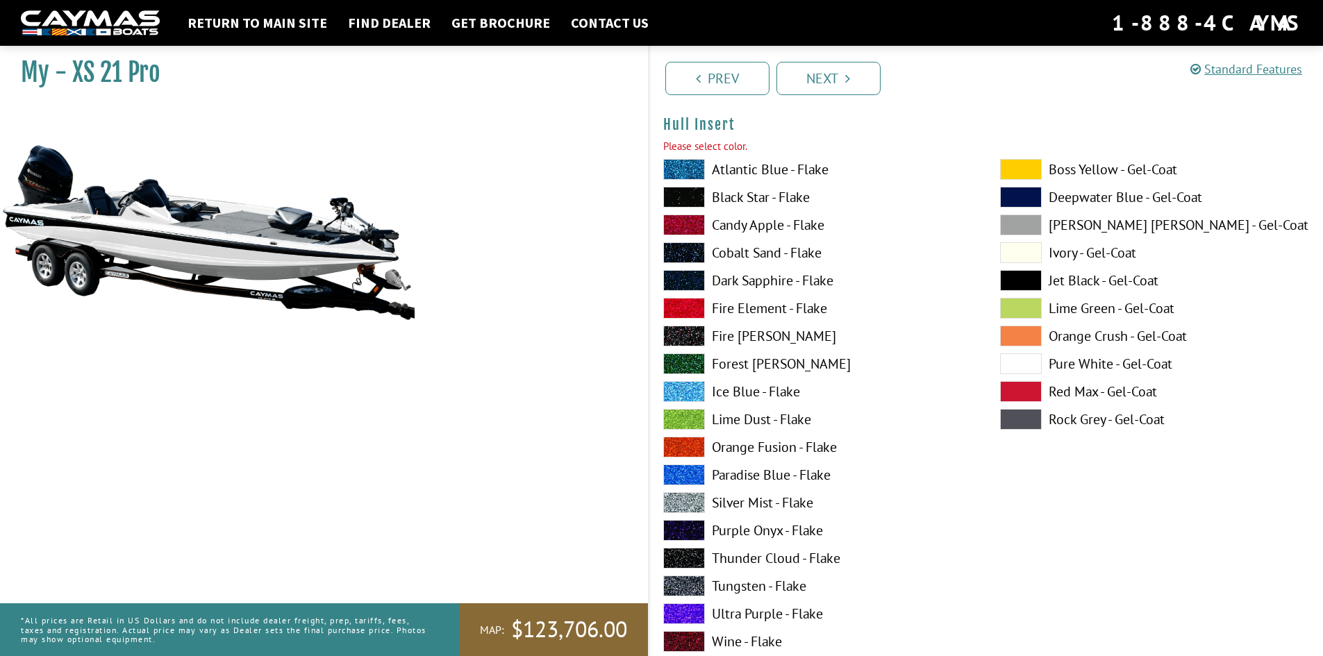
click at [1020, 363] on span at bounding box center [1021, 364] width 42 height 21
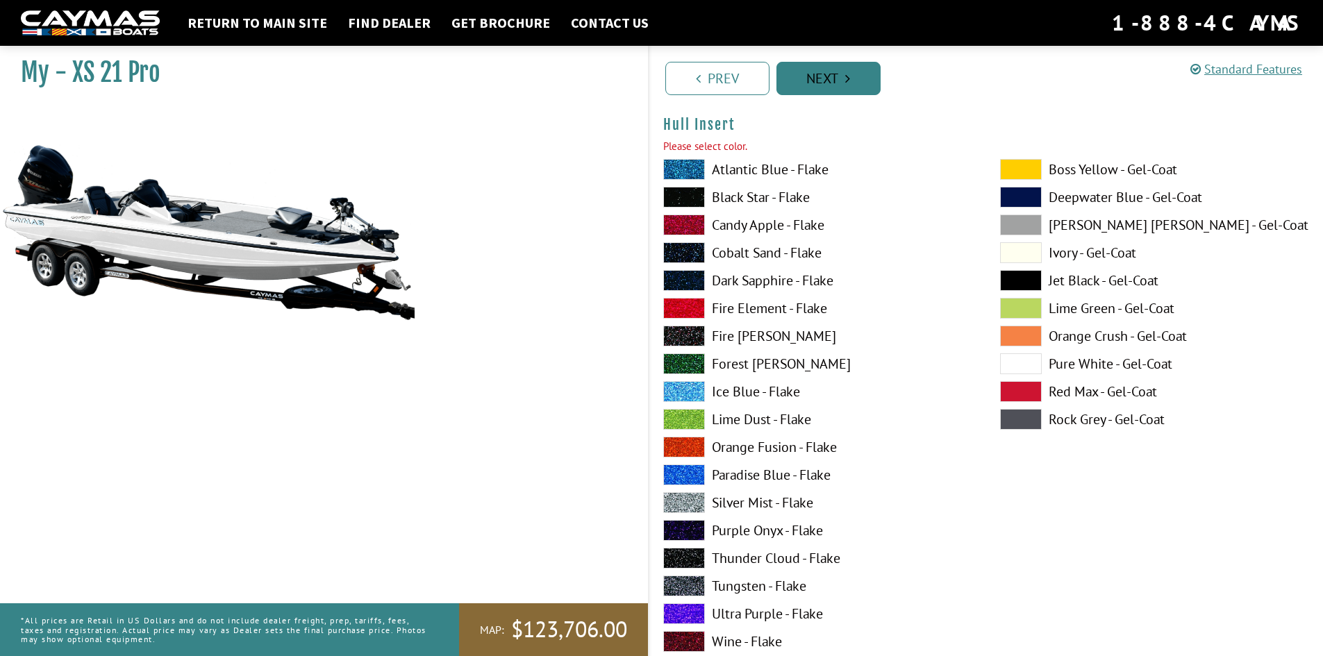
click at [830, 80] on link "Next" at bounding box center [828, 78] width 104 height 33
click at [1018, 361] on span at bounding box center [1021, 364] width 42 height 21
click at [824, 78] on link "Next" at bounding box center [828, 78] width 104 height 33
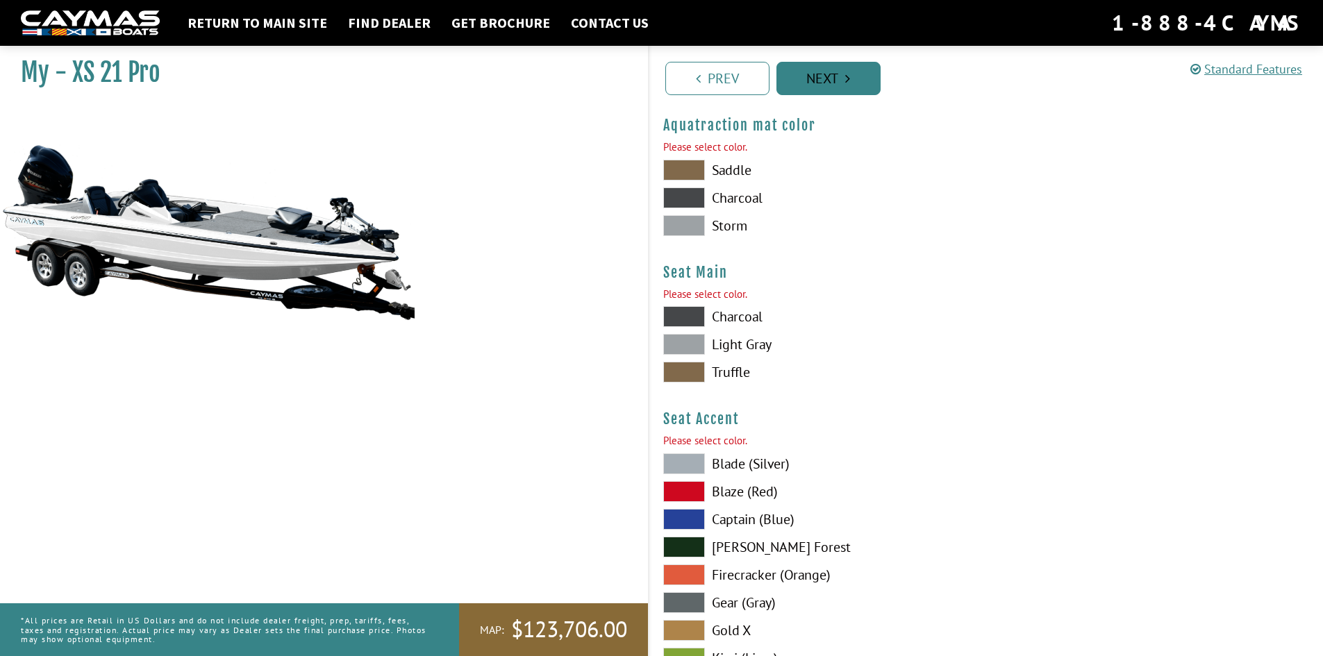
scroll to position [7385, 0]
click at [685, 166] on span at bounding box center [684, 169] width 42 height 21
click at [680, 338] on span at bounding box center [684, 343] width 42 height 21
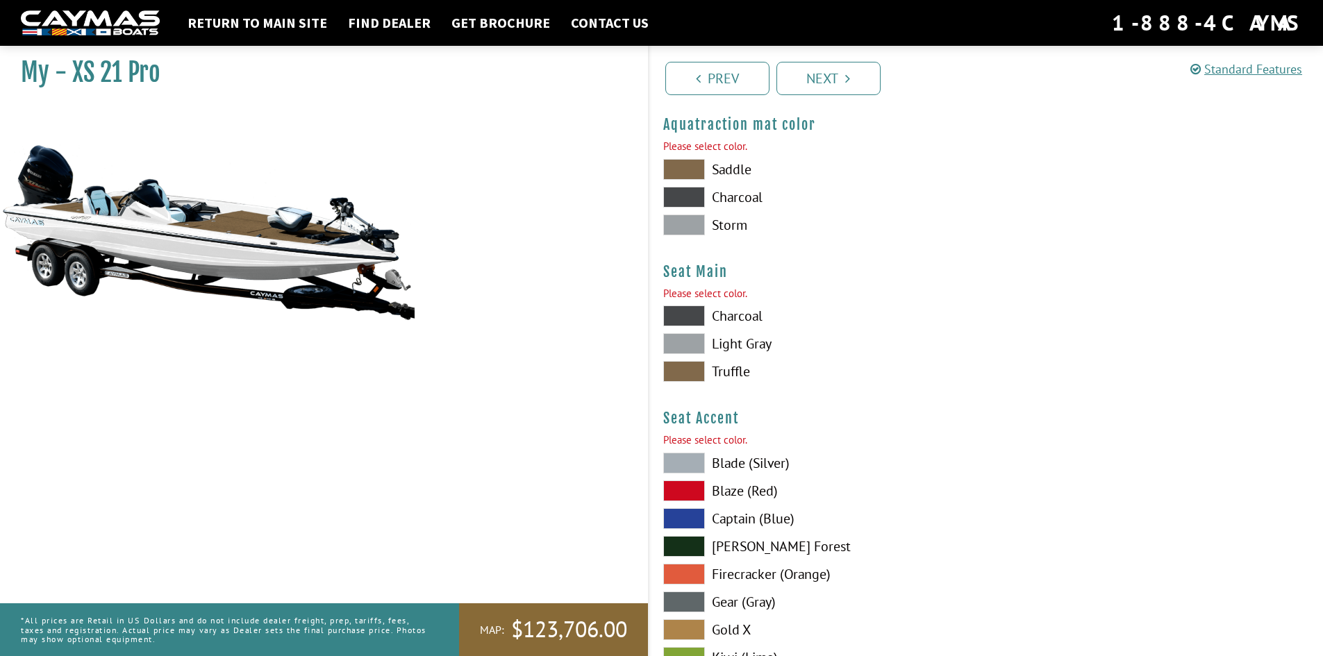
click at [686, 367] on span at bounding box center [684, 371] width 42 height 21
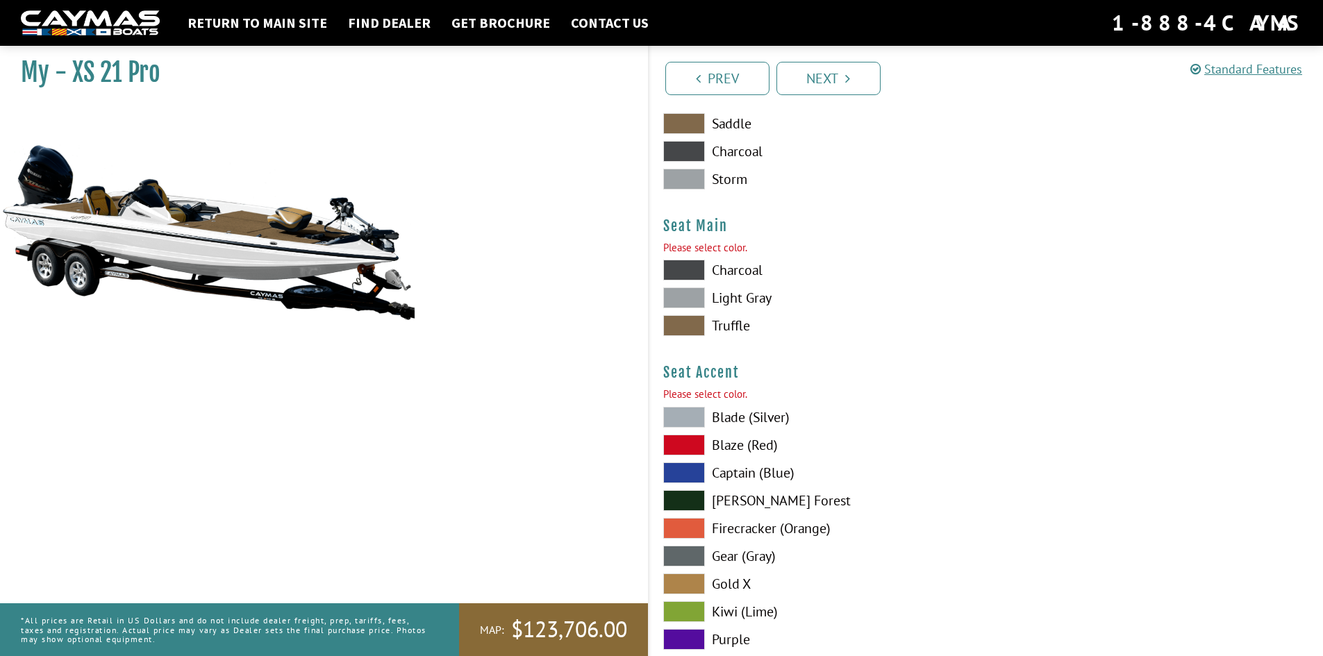
scroll to position [7593, 0]
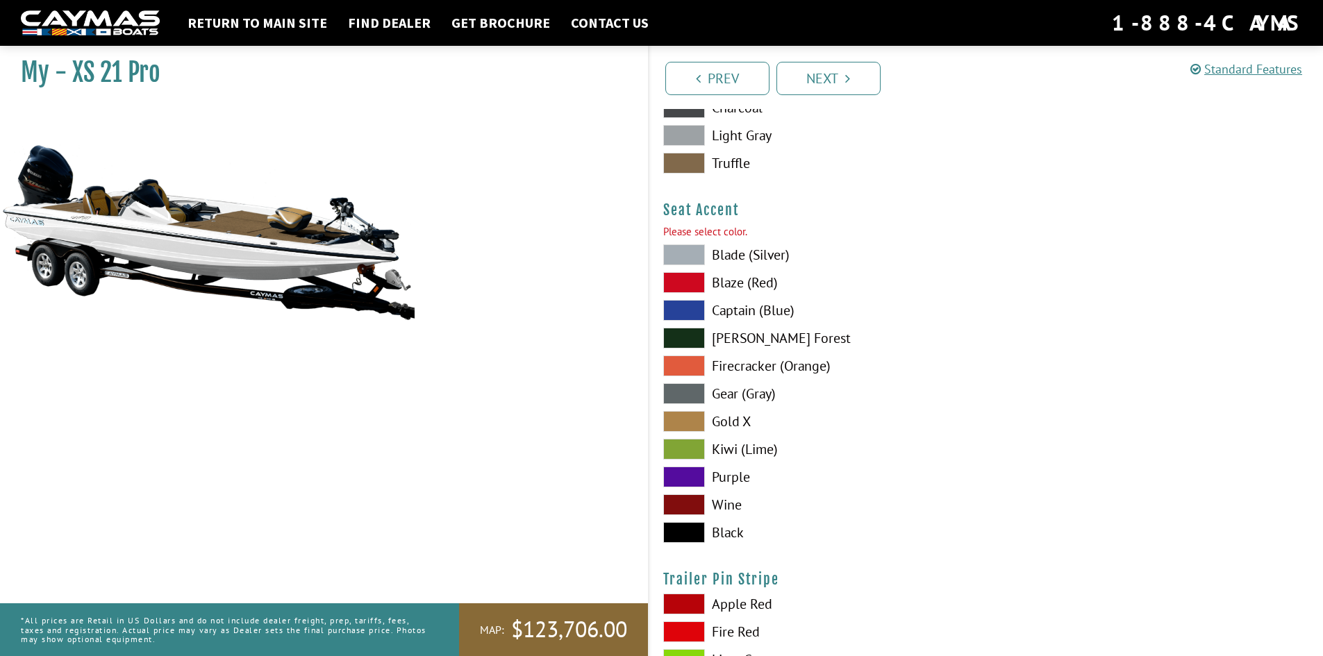
click at [688, 533] on span at bounding box center [684, 532] width 42 height 21
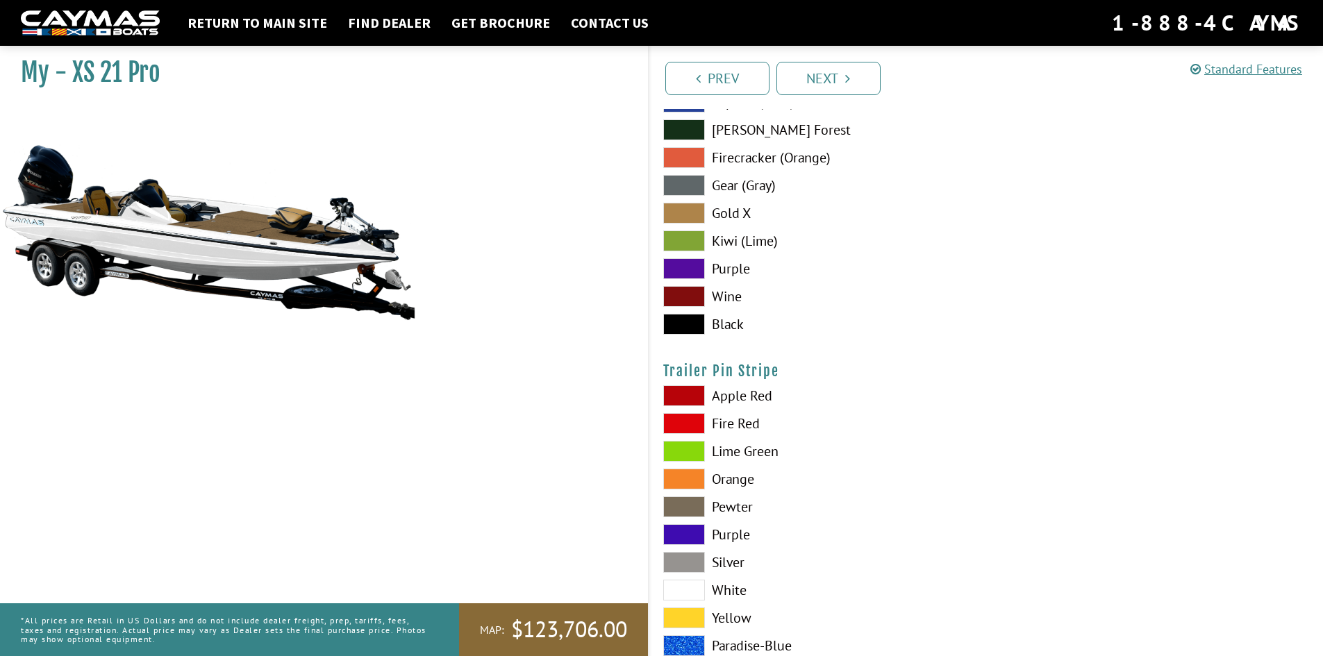
scroll to position [7870, 0]
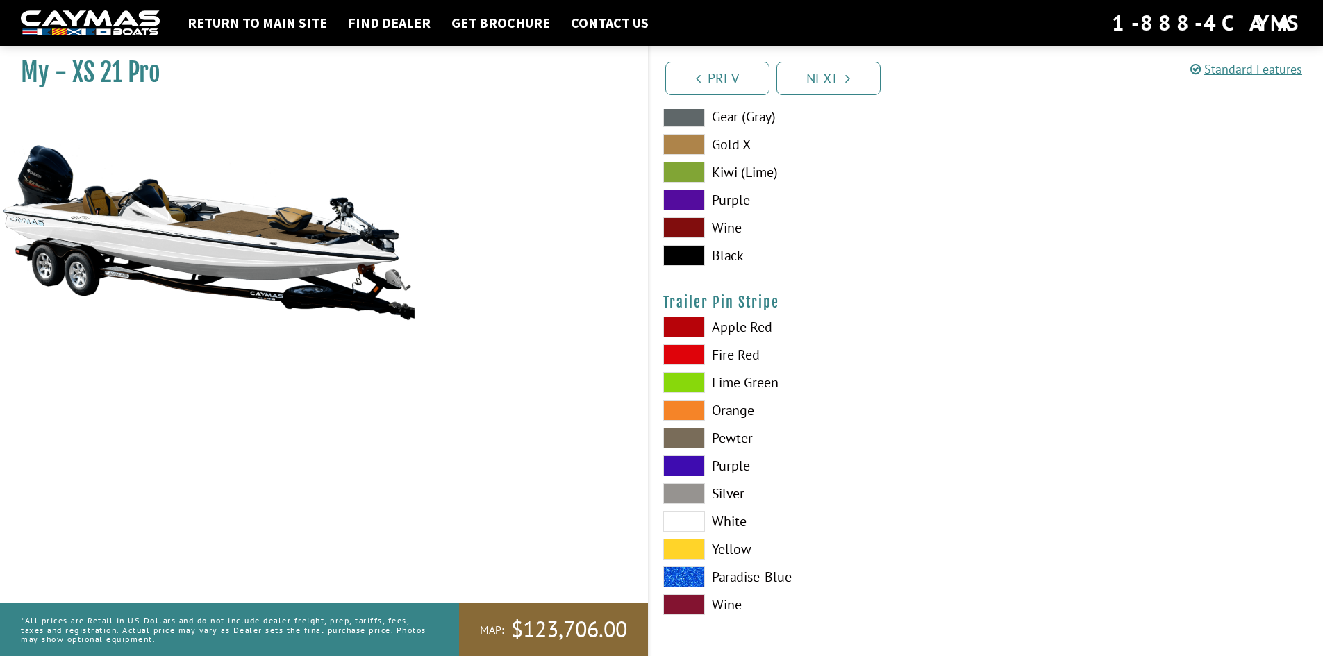
click at [691, 521] on span at bounding box center [684, 521] width 42 height 21
click at [815, 79] on link "Next" at bounding box center [828, 78] width 104 height 33
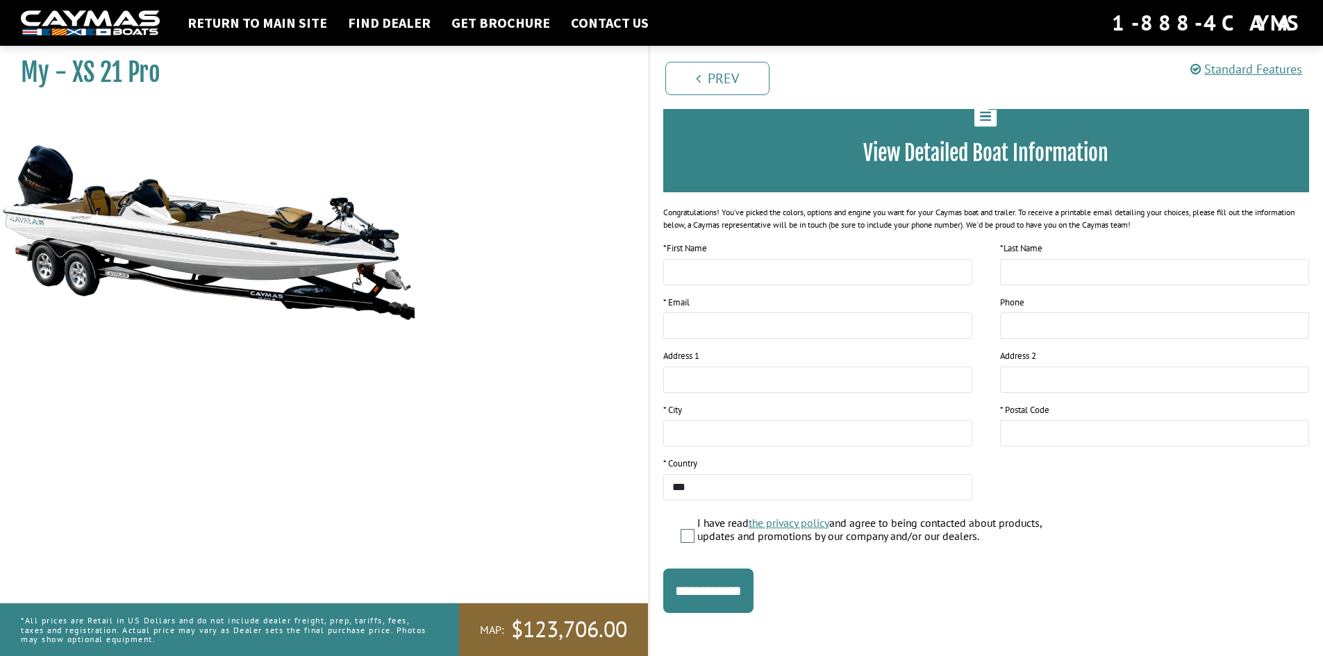
scroll to position [90, 0]
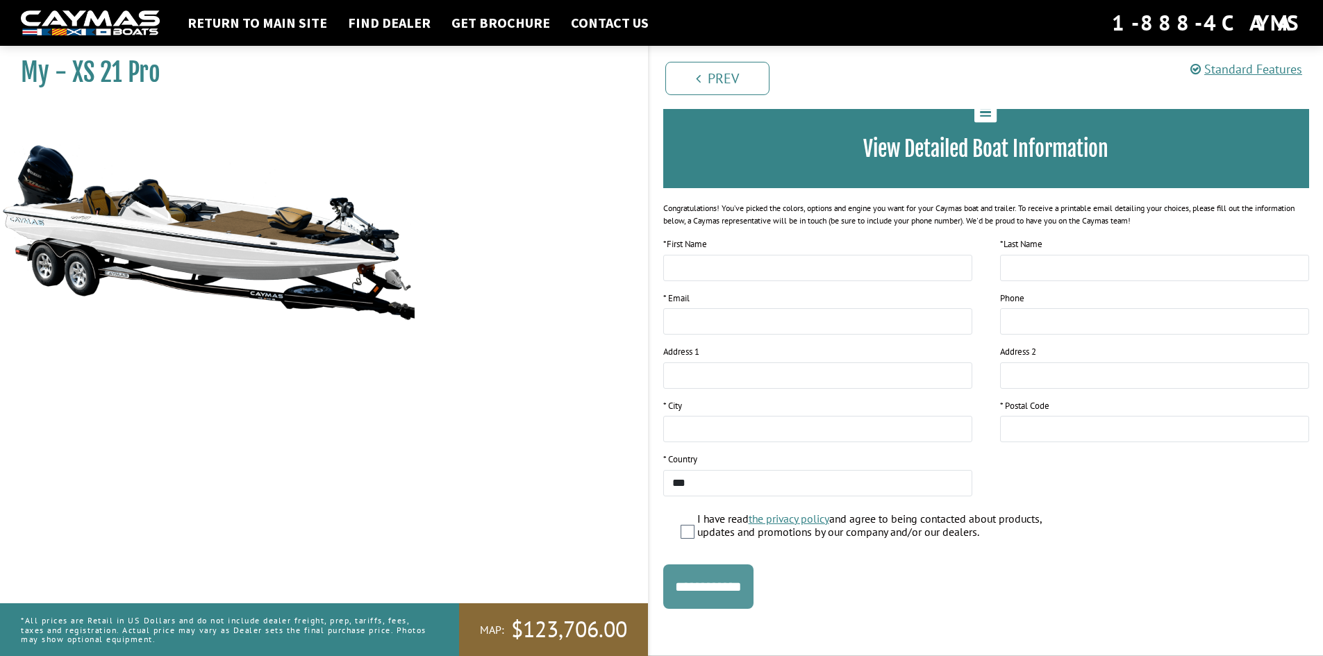
click at [720, 590] on input "**********" at bounding box center [708, 587] width 90 height 44
